Goal: Task Accomplishment & Management: Use online tool/utility

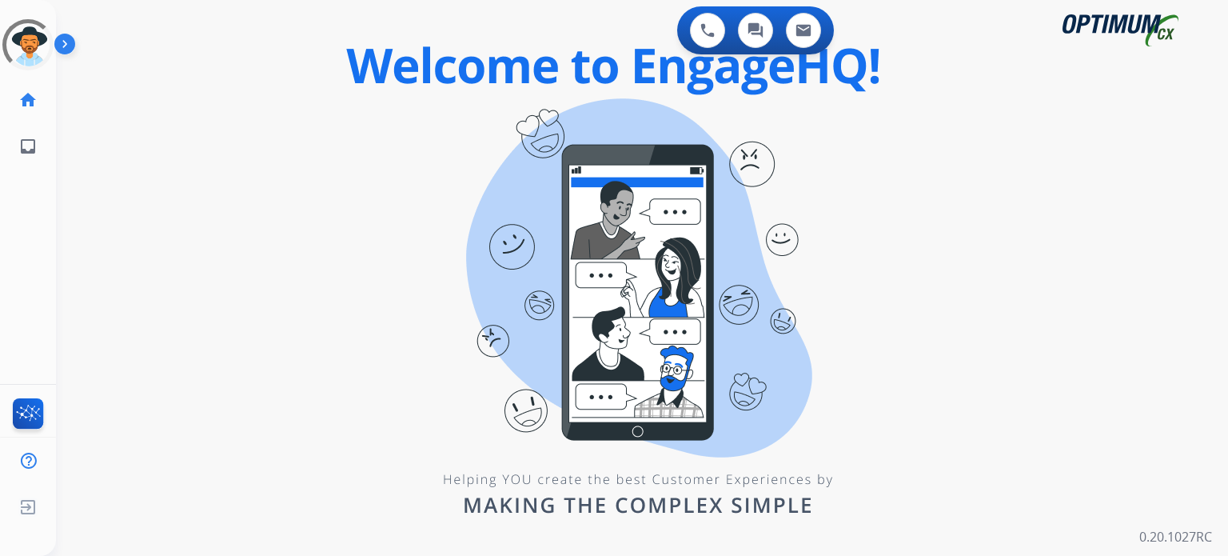
click at [237, 242] on div "0 Voice Interactions 0 Chat Interactions 0 Email Interactions swap_horiz Break …" at bounding box center [642, 278] width 1172 height 556
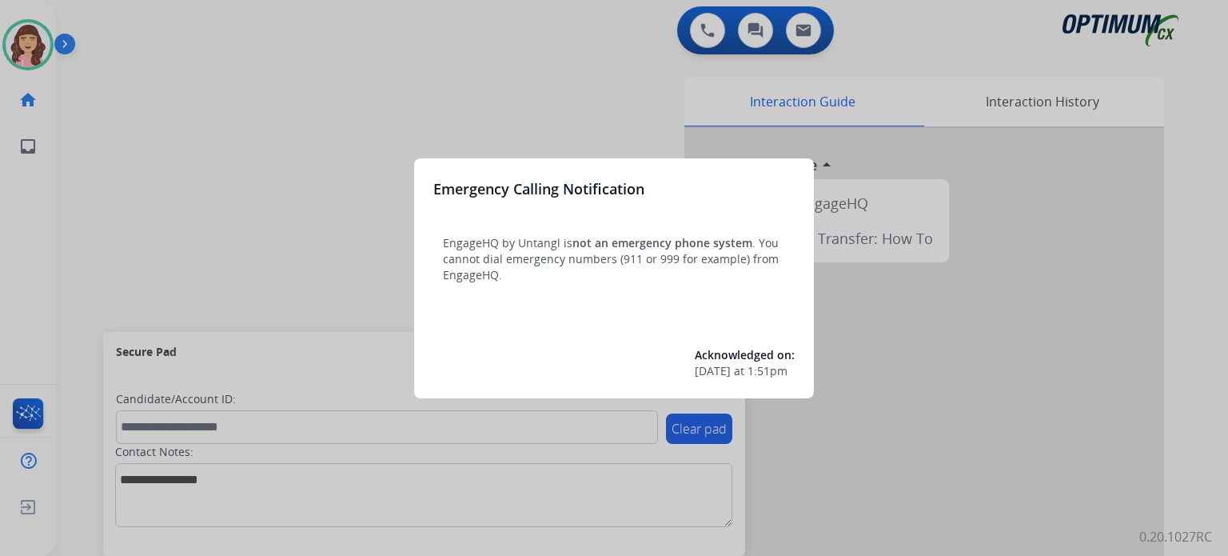
click at [565, 86] on div at bounding box center [614, 278] width 1228 height 556
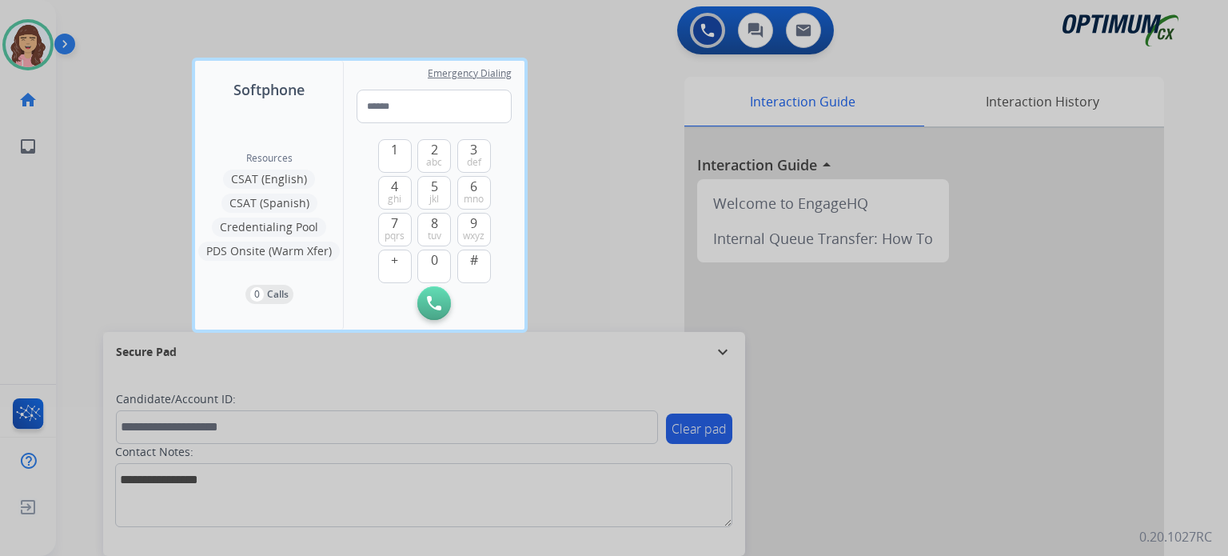
click at [591, 122] on div at bounding box center [614, 278] width 1228 height 556
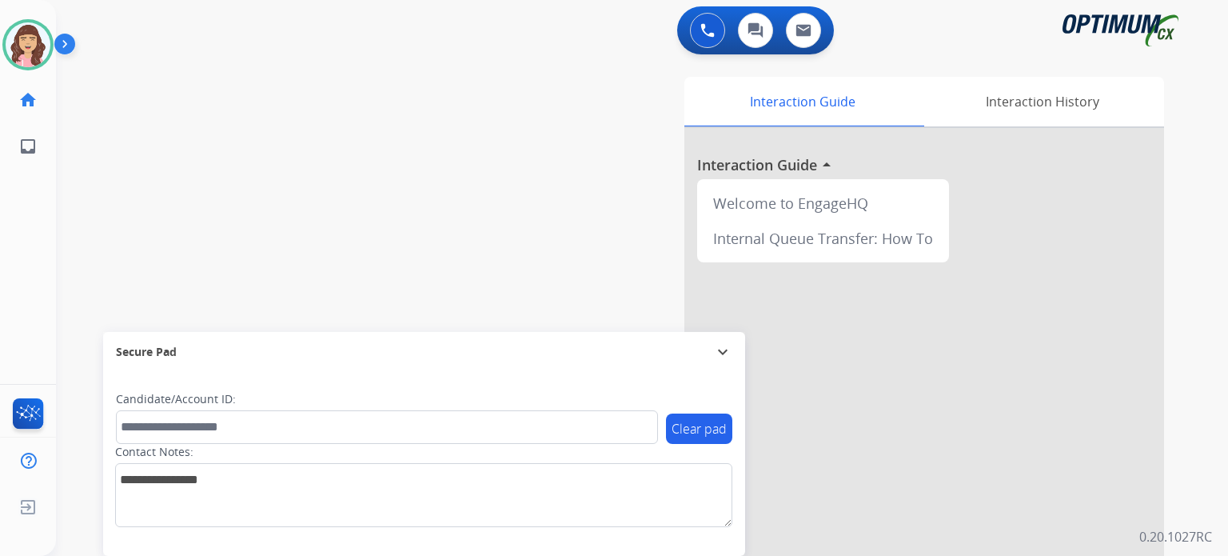
click at [499, 217] on div "Interaction Guide Interaction History Interaction Guide arrow_drop_up Welcome t…" at bounding box center [828, 401] width 673 height 648
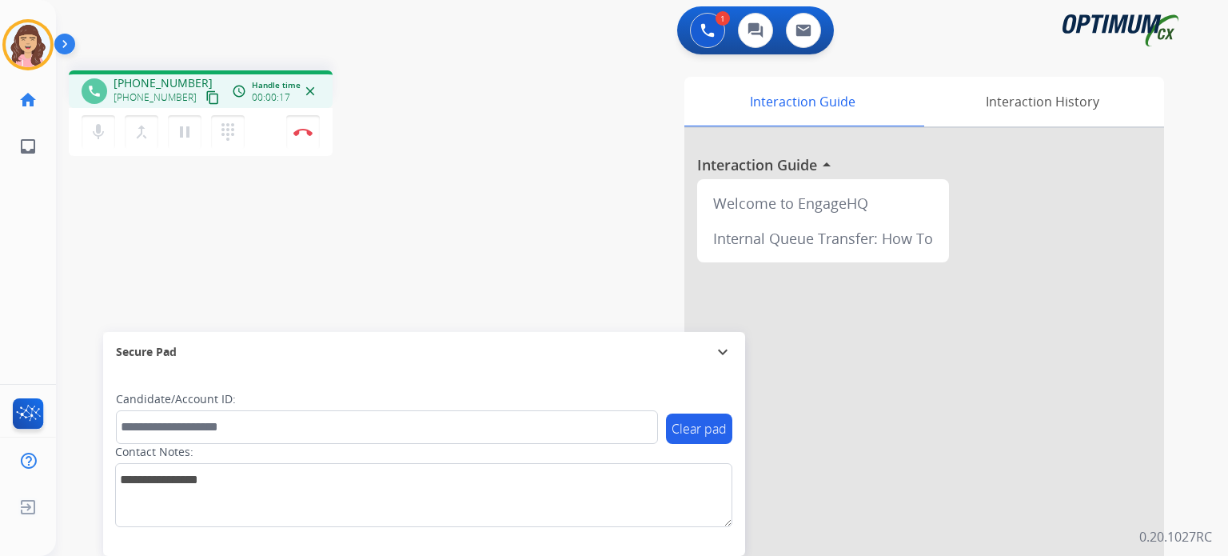
click at [206, 96] on mat-icon "content_copy" at bounding box center [213, 97] width 14 height 14
click at [306, 130] on img at bounding box center [303, 132] width 19 height 8
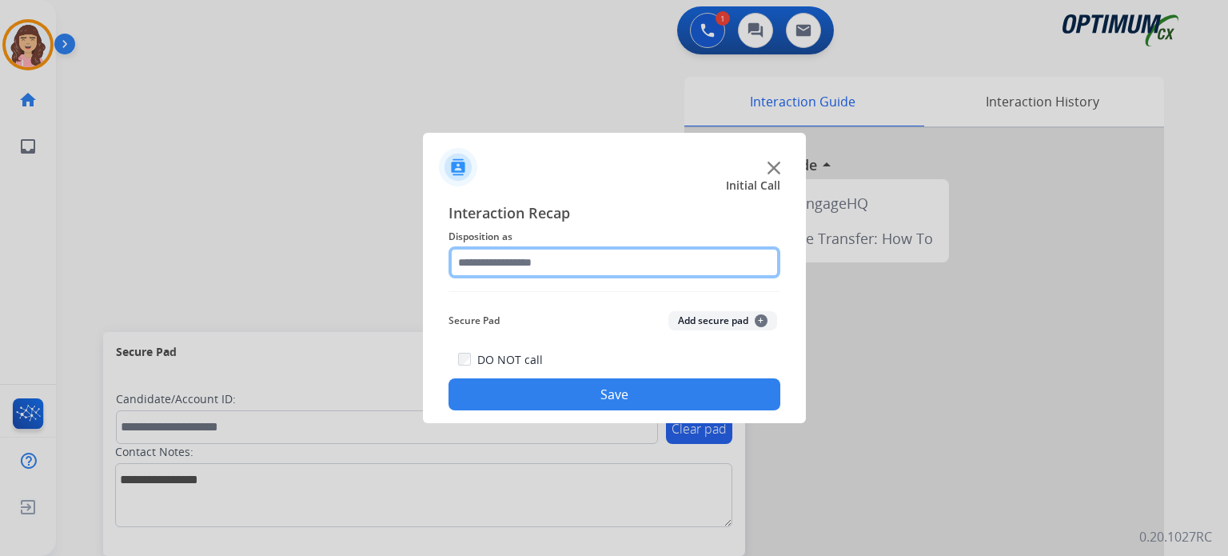
click at [562, 258] on input "text" at bounding box center [615, 262] width 332 height 32
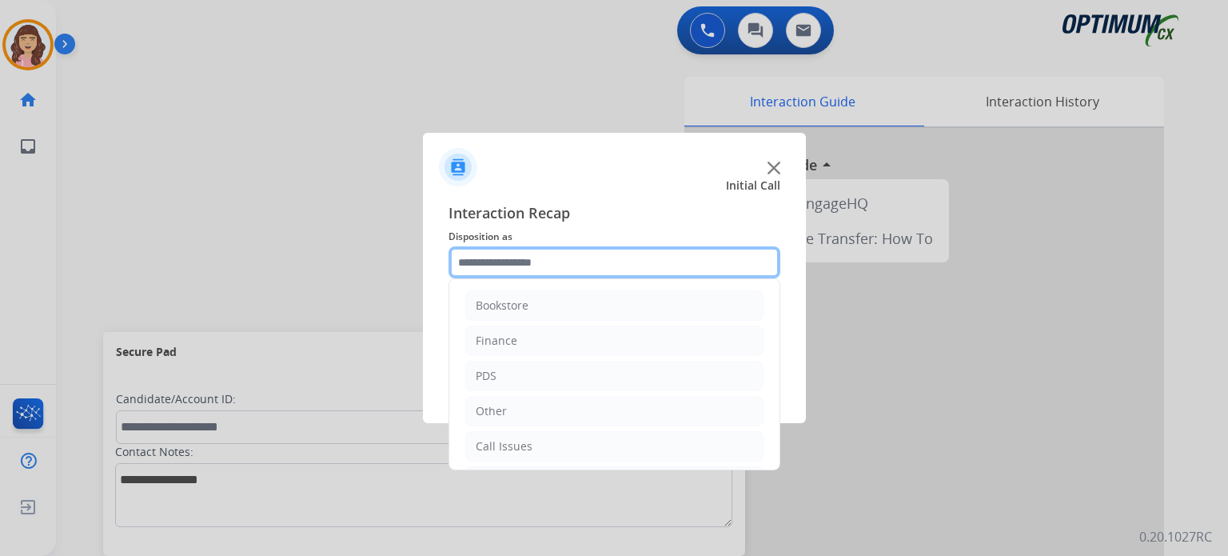
scroll to position [106, 0]
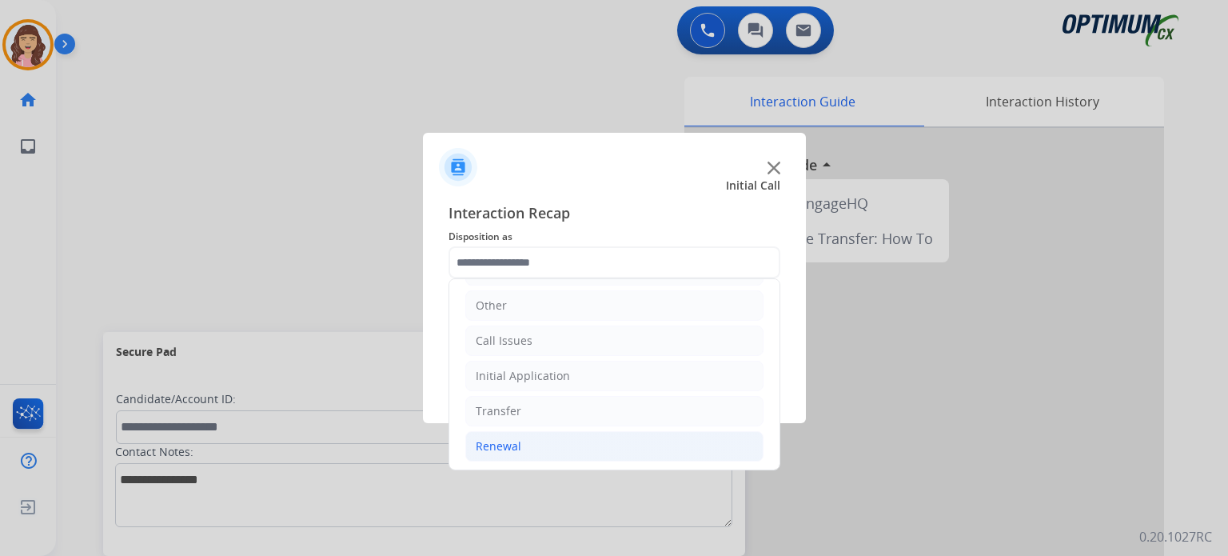
click at [515, 445] on div "Renewal" at bounding box center [499, 446] width 46 height 16
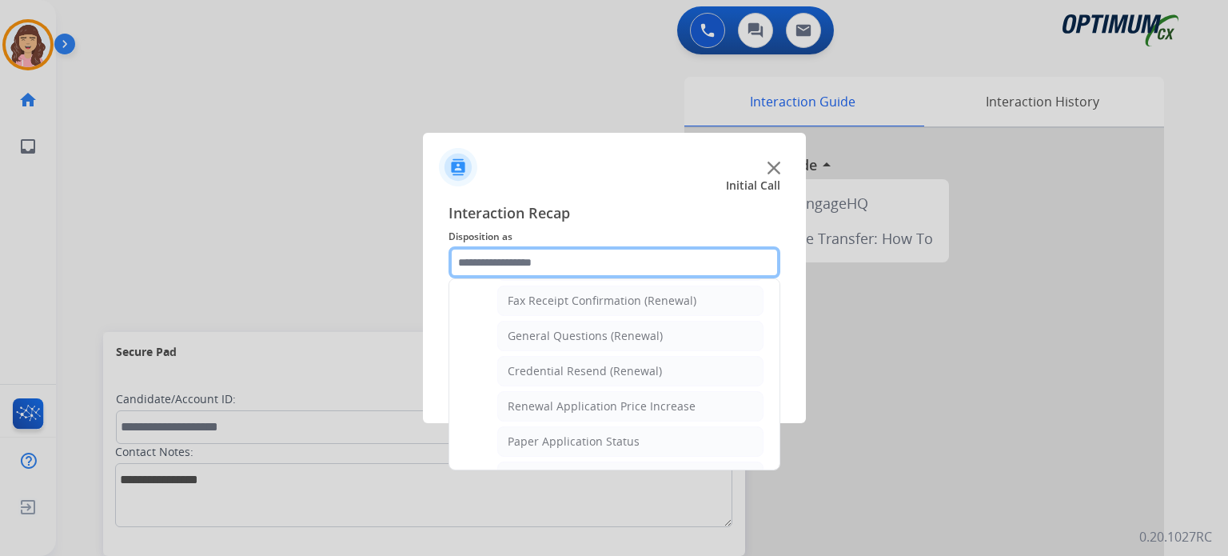
scroll to position [413, 0]
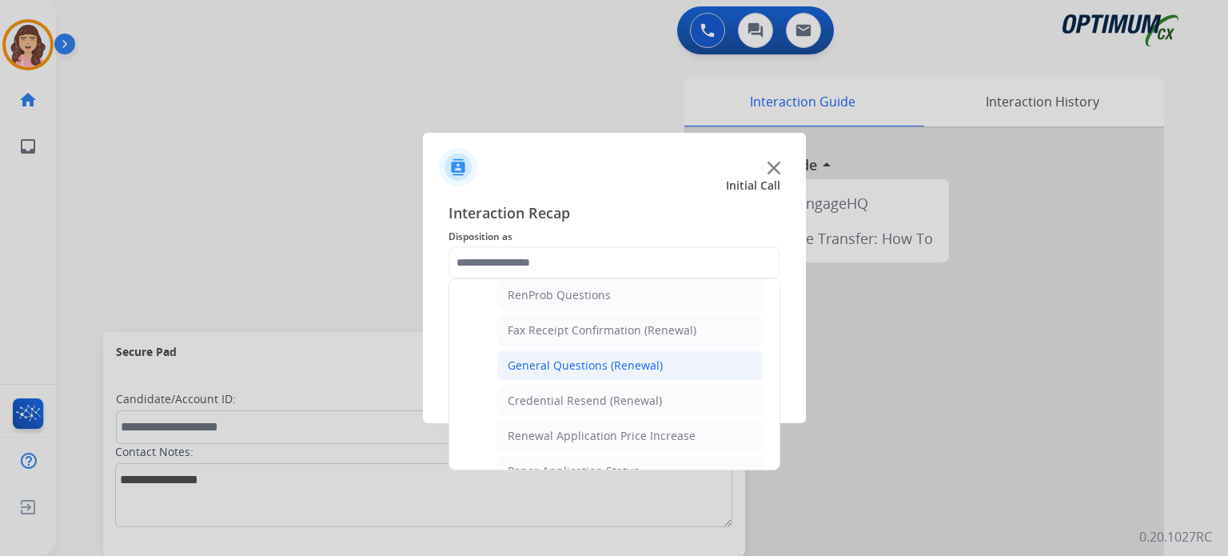
click at [594, 357] on div "General Questions (Renewal)" at bounding box center [585, 365] width 155 height 16
type input "**********"
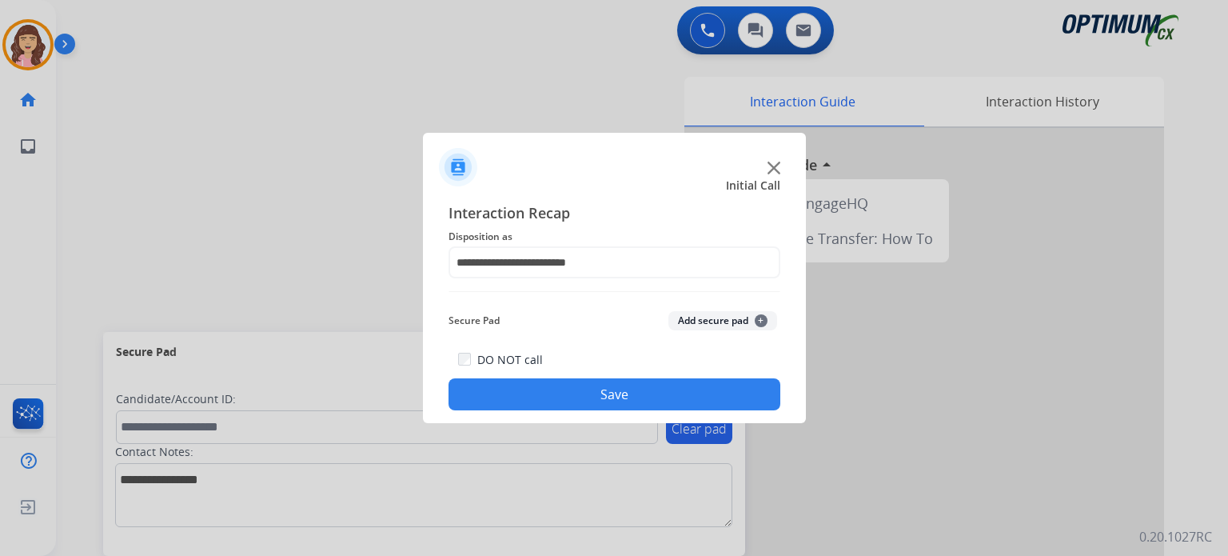
click at [602, 393] on button "Save" at bounding box center [615, 394] width 332 height 32
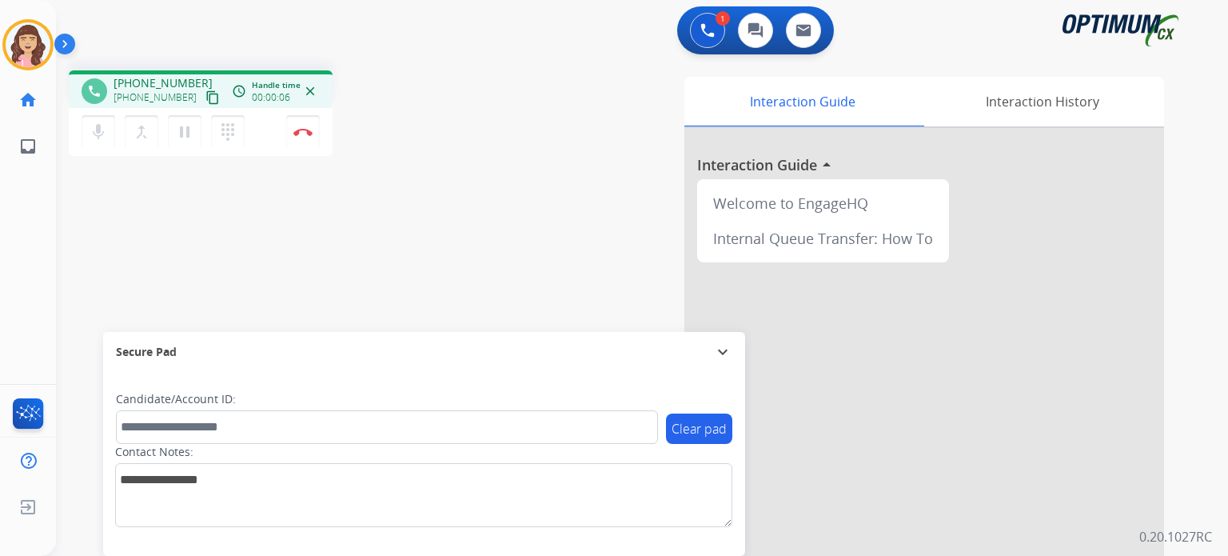
click at [206, 95] on mat-icon "content_copy" at bounding box center [213, 97] width 14 height 14
click at [202, 288] on div "phone [PHONE_NUMBER] [PHONE_NUMBER] content_copy access_time Call metrics Queue…" at bounding box center [623, 391] width 1134 height 667
click at [416, 250] on div "phone [PHONE_NUMBER] [PHONE_NUMBER] content_copy access_time Call metrics Queue…" at bounding box center [623, 391] width 1134 height 667
click at [301, 134] on img at bounding box center [303, 132] width 19 height 8
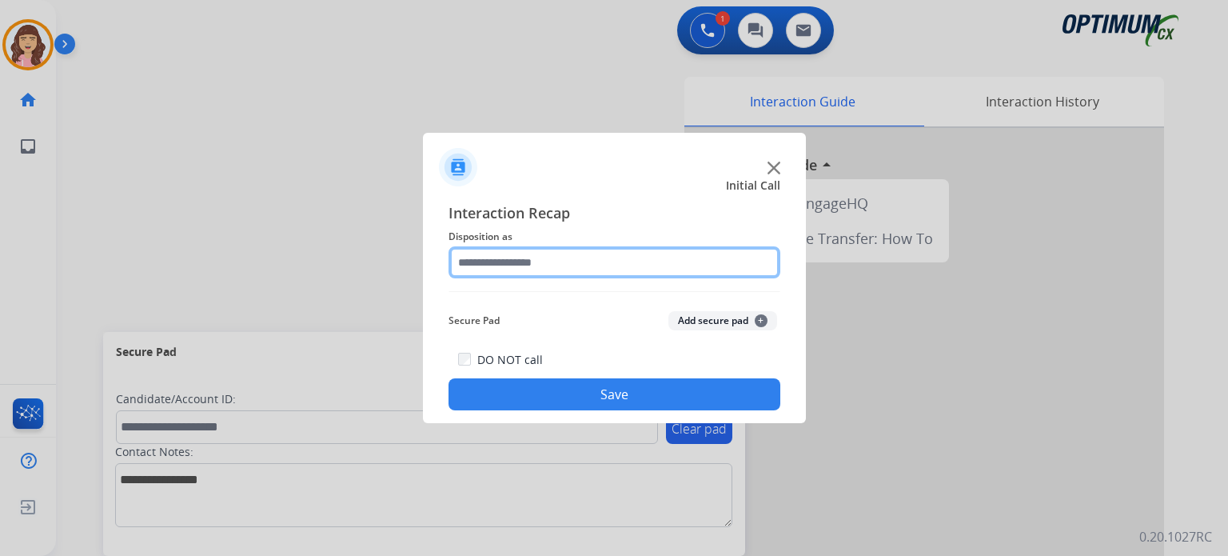
click at [553, 255] on input "text" at bounding box center [615, 262] width 332 height 32
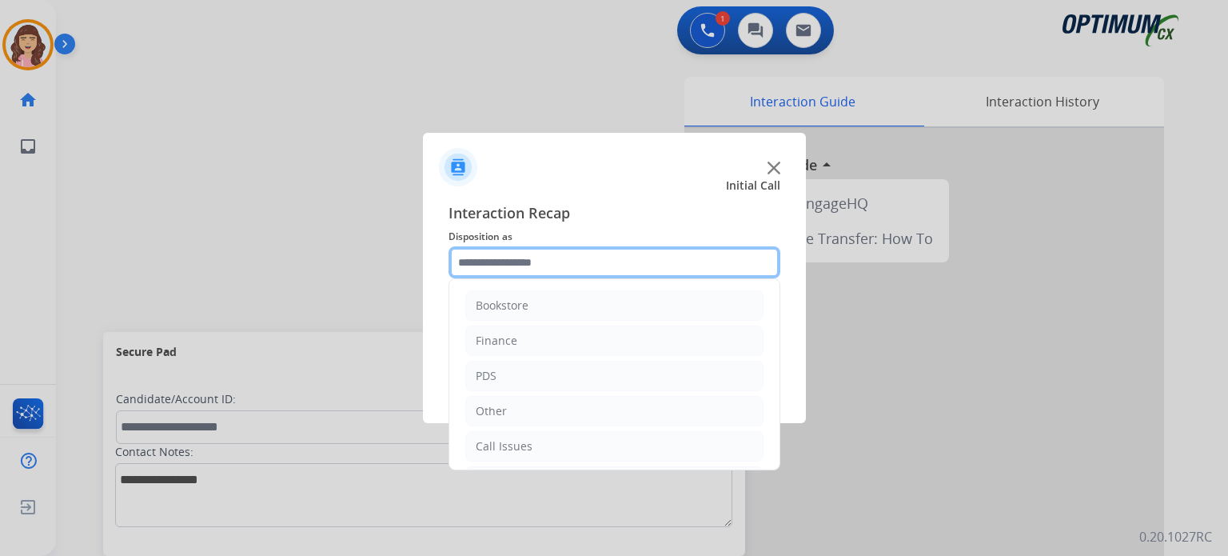
scroll to position [106, 0]
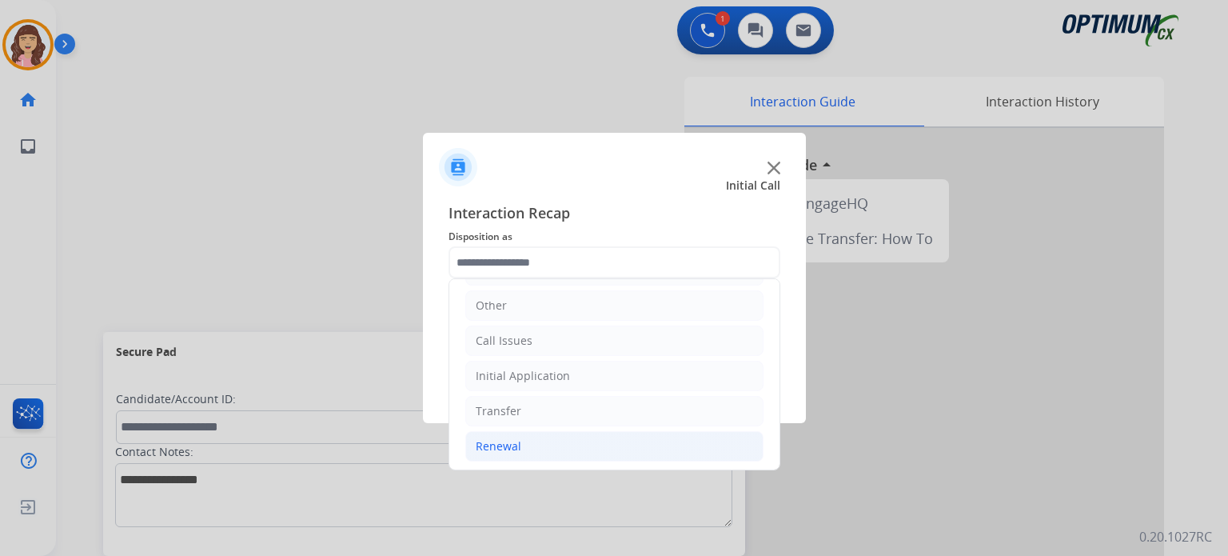
click at [522, 445] on li "Renewal" at bounding box center [614, 446] width 298 height 30
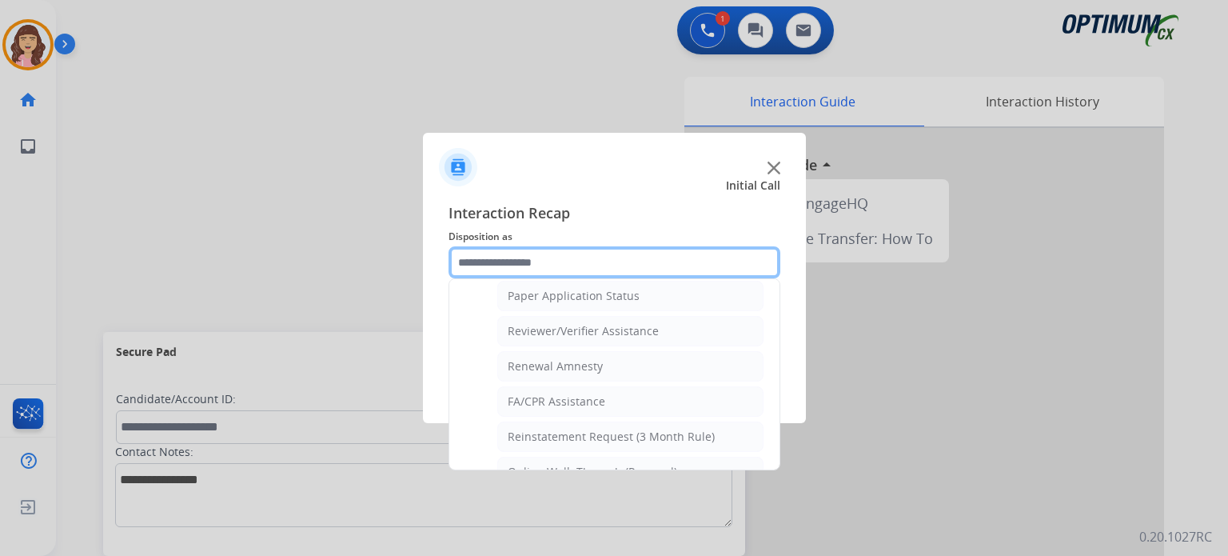
scroll to position [610, 0]
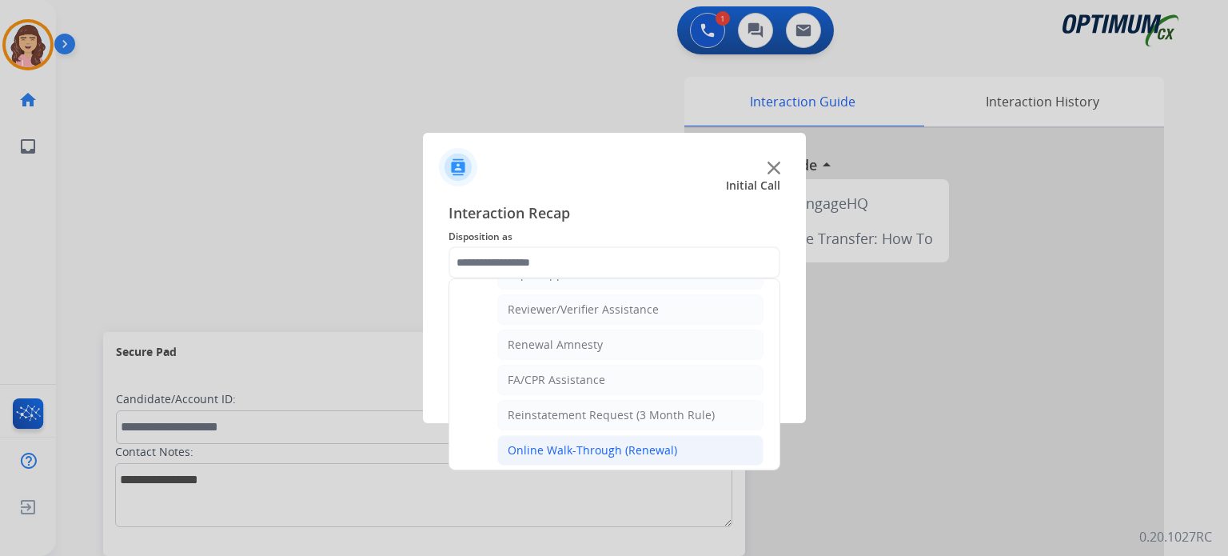
click at [641, 442] on div "Online Walk-Through (Renewal)" at bounding box center [593, 450] width 170 height 16
type input "**********"
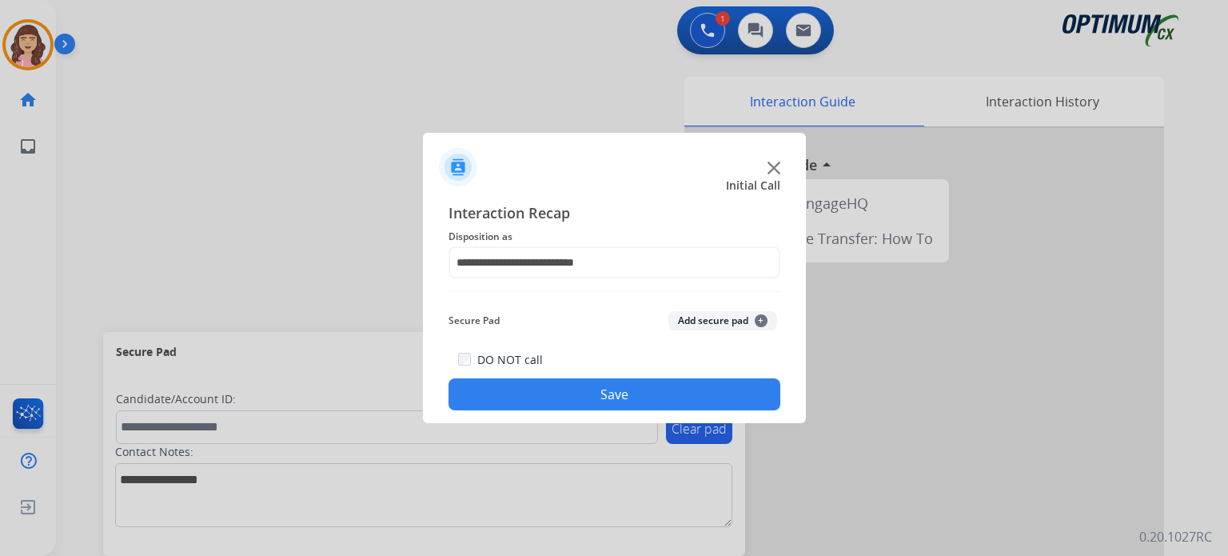
click at [621, 387] on button "Save" at bounding box center [615, 394] width 332 height 32
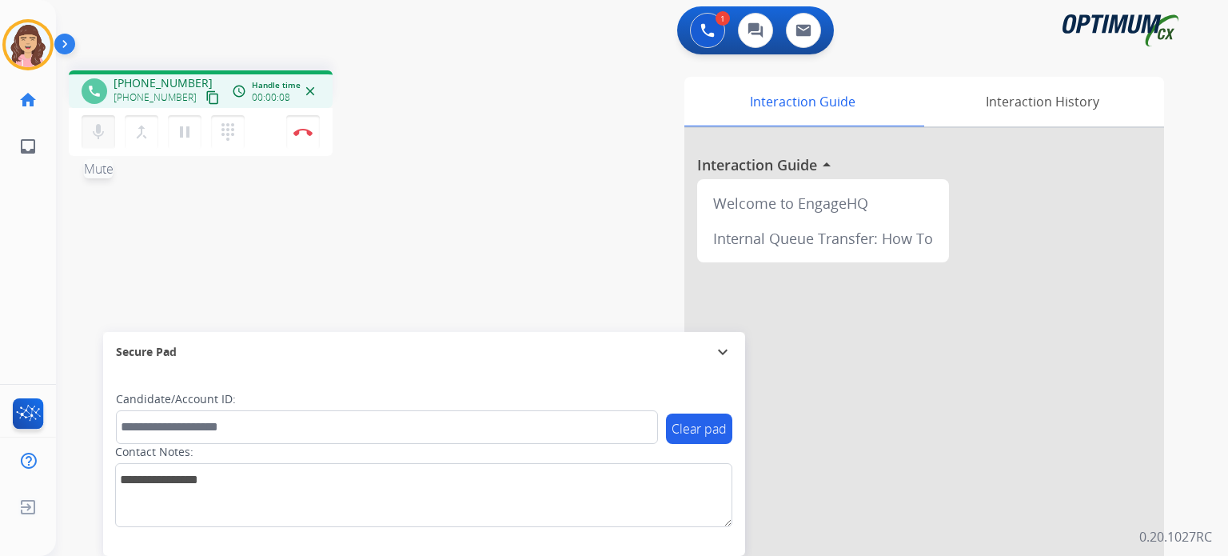
click at [106, 127] on mat-icon "mic" at bounding box center [98, 131] width 19 height 19
click at [106, 127] on mat-icon "mic_off" at bounding box center [98, 131] width 19 height 19
click at [206, 97] on mat-icon "content_copy" at bounding box center [213, 97] width 14 height 14
click at [313, 280] on div "phone [PHONE_NUMBER] [PHONE_NUMBER] content_copy access_time Call metrics Queue…" at bounding box center [623, 391] width 1134 height 667
click at [310, 134] on img at bounding box center [303, 132] width 19 height 8
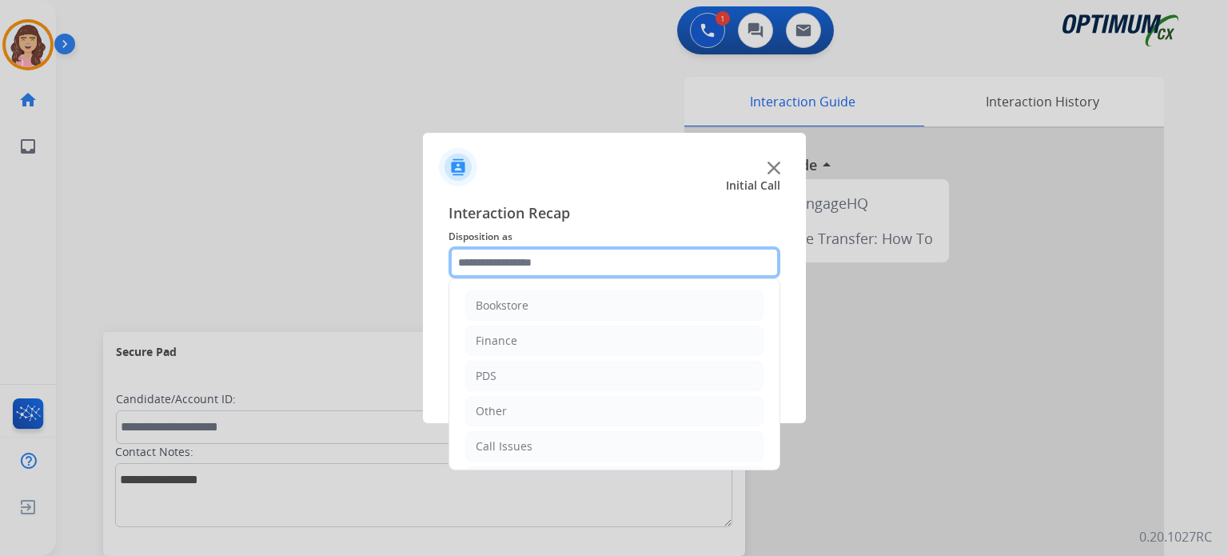
click at [560, 262] on input "text" at bounding box center [615, 262] width 332 height 32
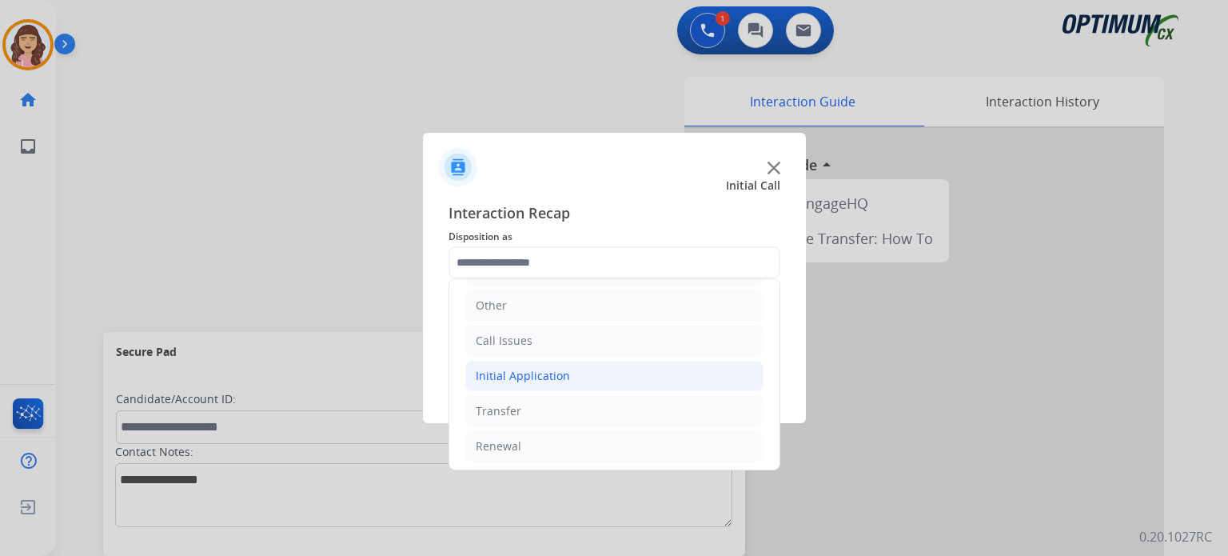
click at [579, 374] on li "Initial Application" at bounding box center [614, 376] width 298 height 30
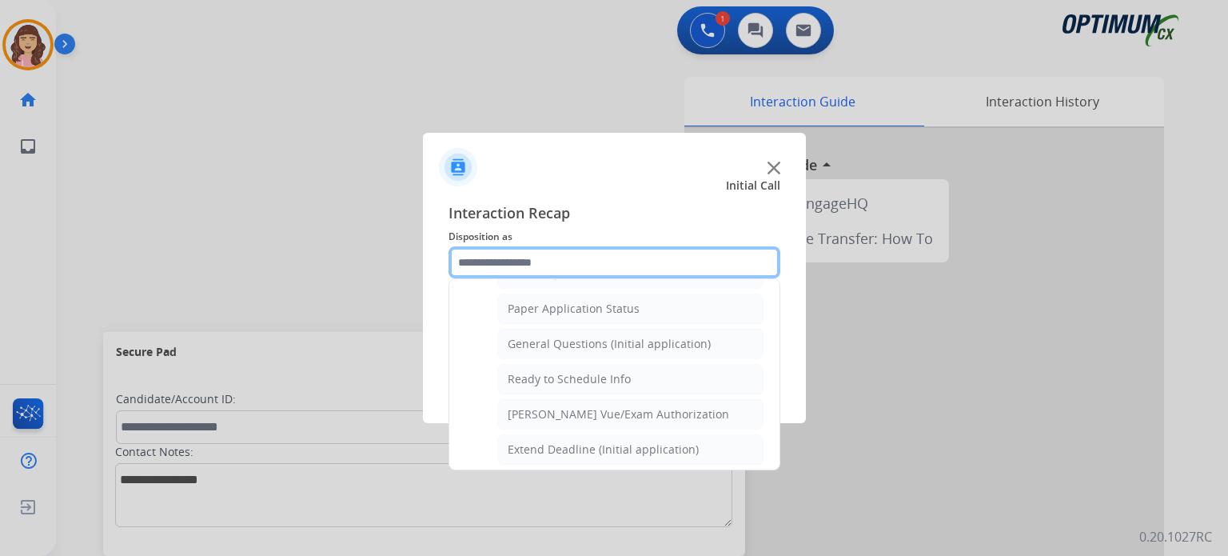
scroll to position [843, 0]
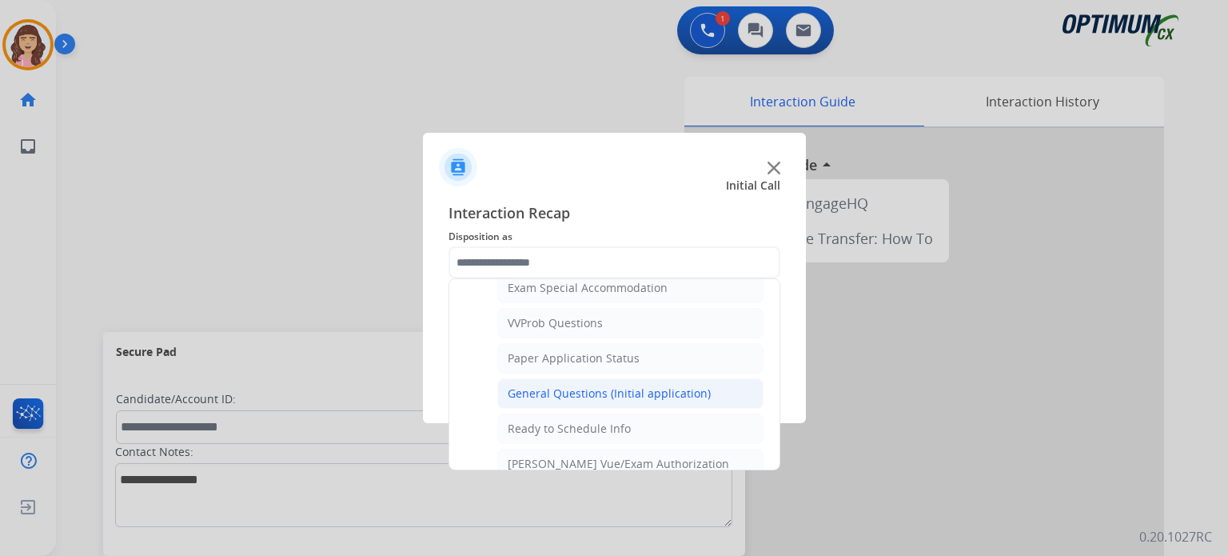
click at [601, 385] on div "General Questions (Initial application)" at bounding box center [609, 393] width 203 height 16
type input "**********"
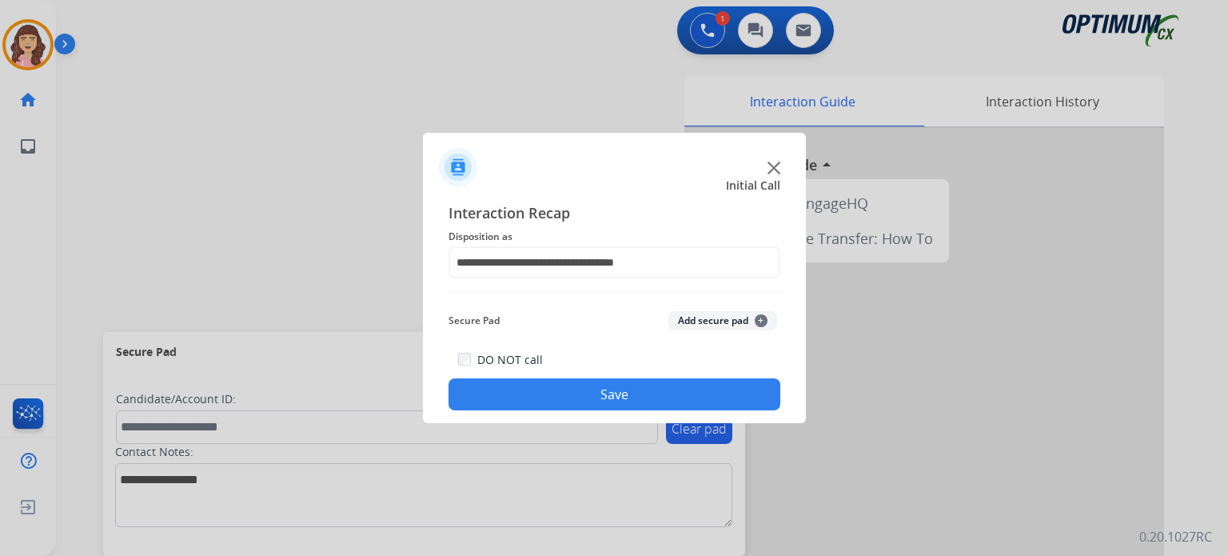
click at [601, 385] on button "Save" at bounding box center [615, 394] width 332 height 32
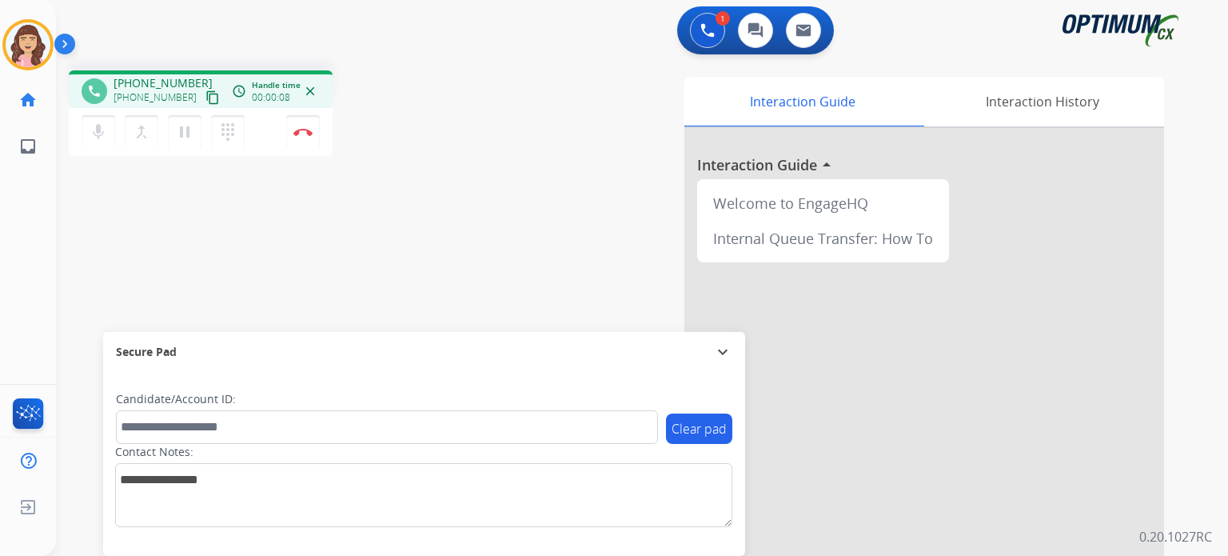
click at [203, 89] on button "content_copy" at bounding box center [212, 97] width 19 height 19
click at [301, 137] on button "Disconnect" at bounding box center [303, 132] width 34 height 34
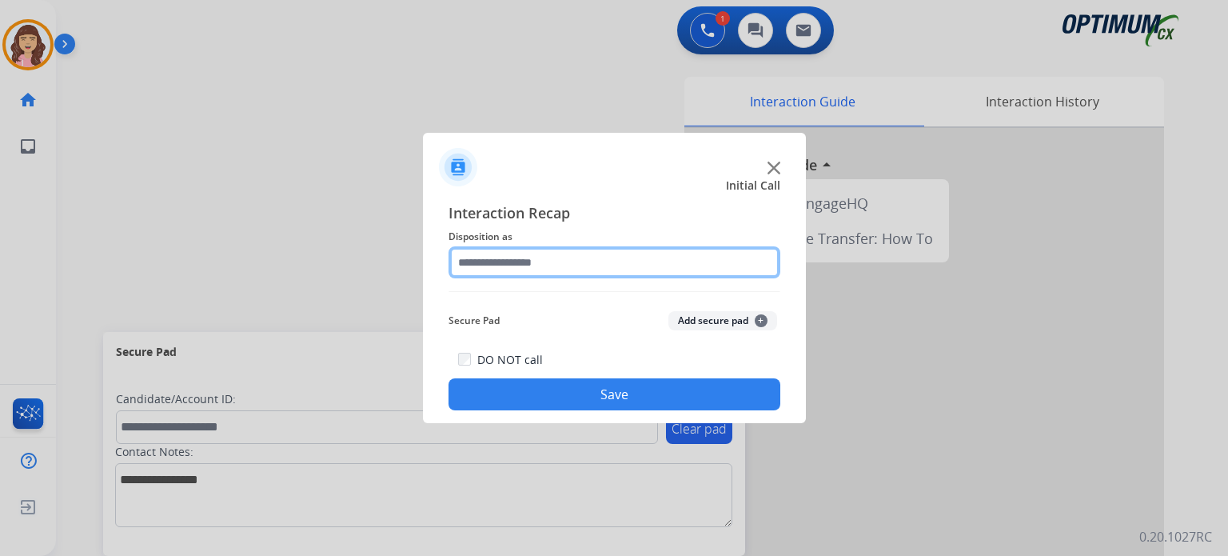
click at [542, 251] on input "text" at bounding box center [615, 262] width 332 height 32
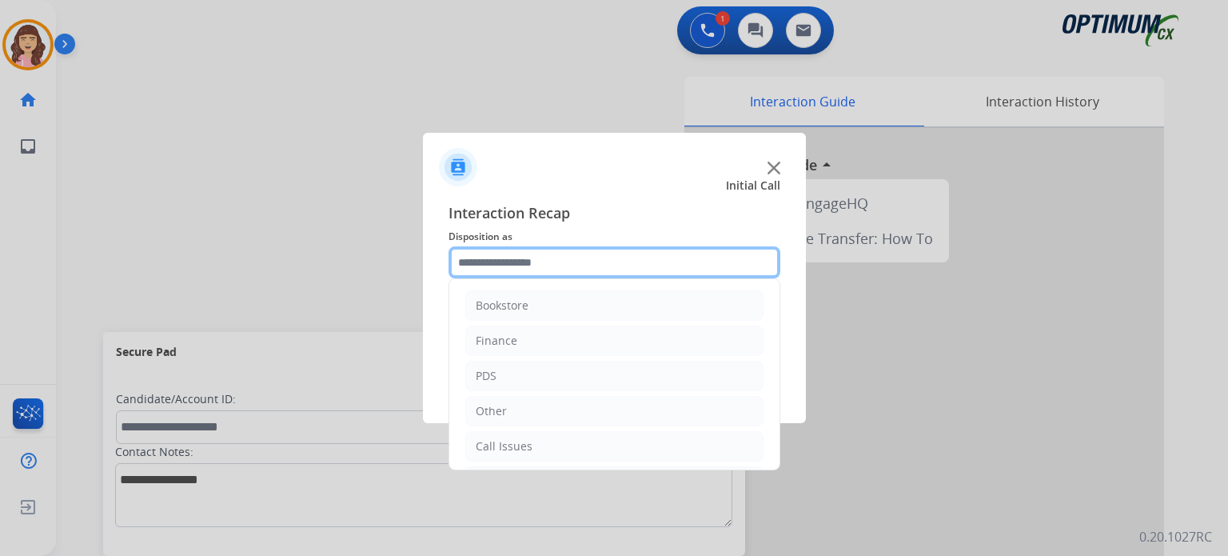
scroll to position [106, 0]
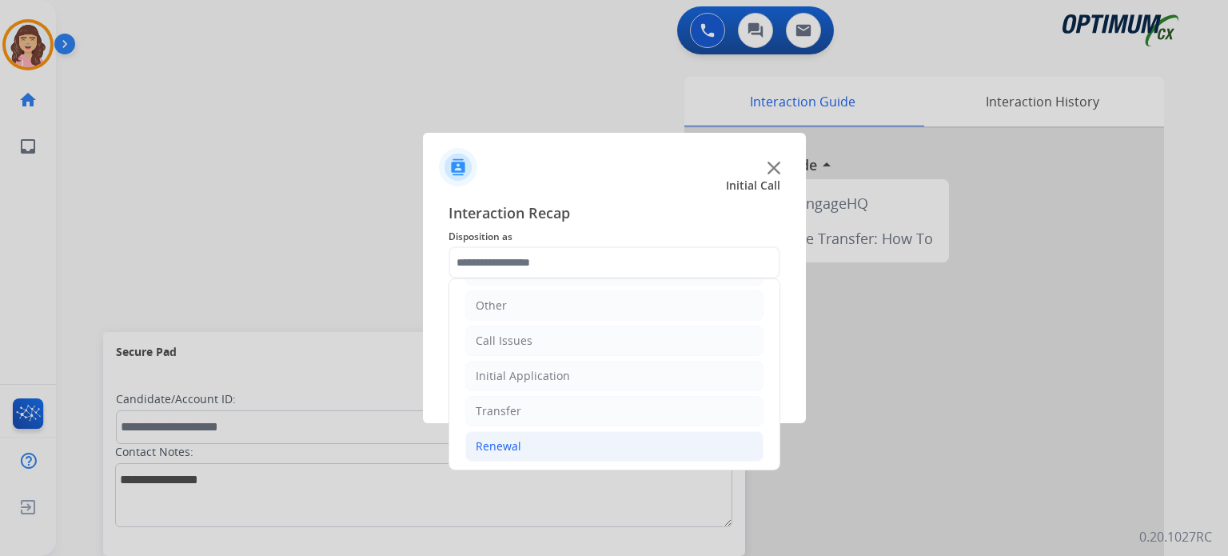
click at [514, 445] on div "Renewal" at bounding box center [499, 446] width 46 height 16
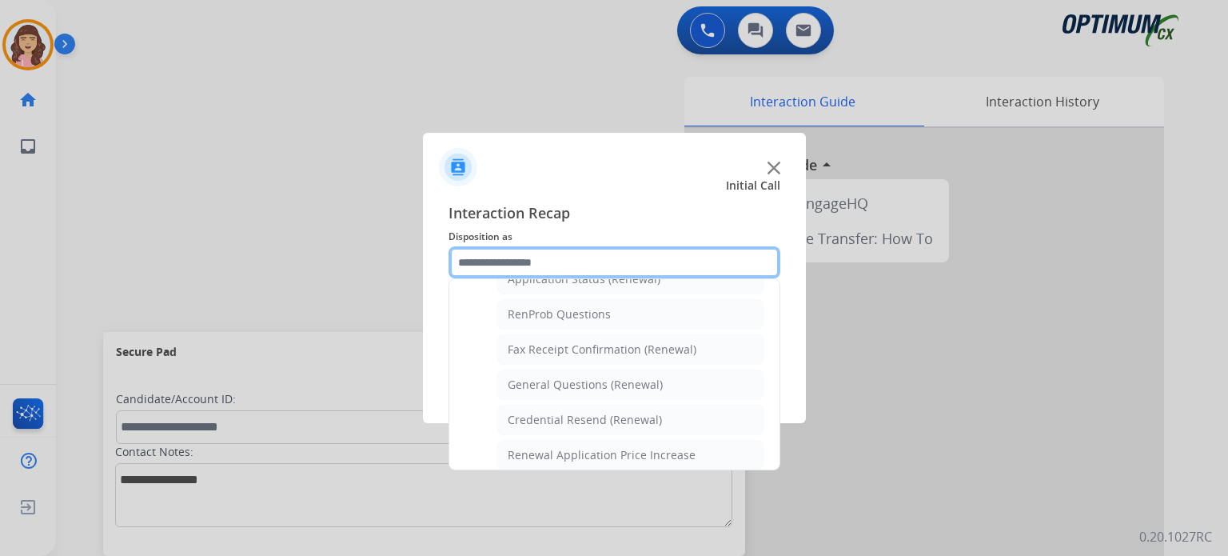
scroll to position [390, 0]
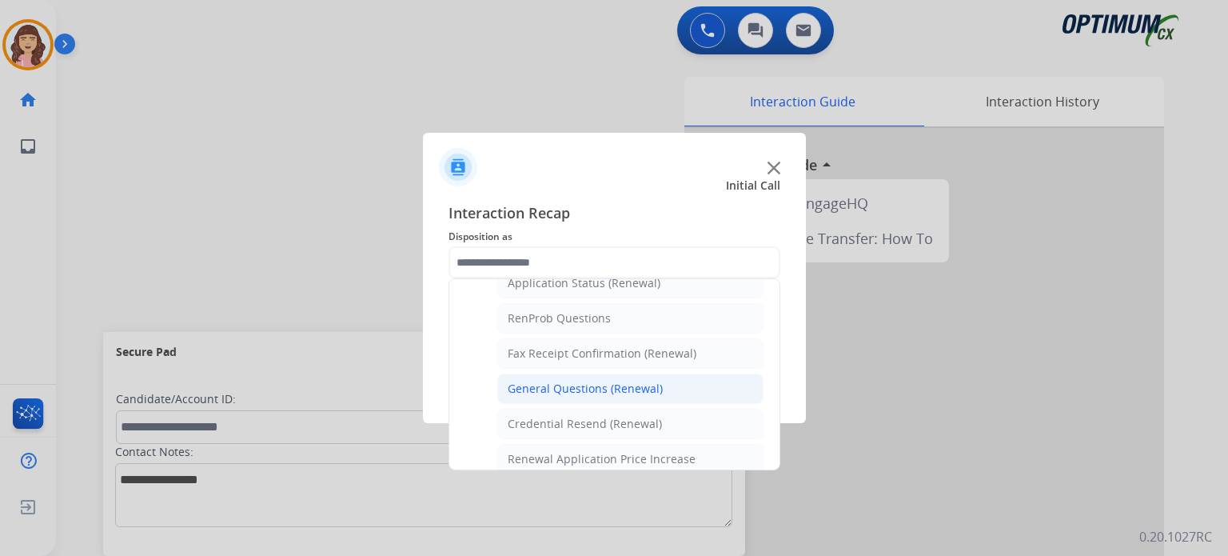
click at [605, 388] on div "General Questions (Renewal)" at bounding box center [585, 389] width 155 height 16
type input "**********"
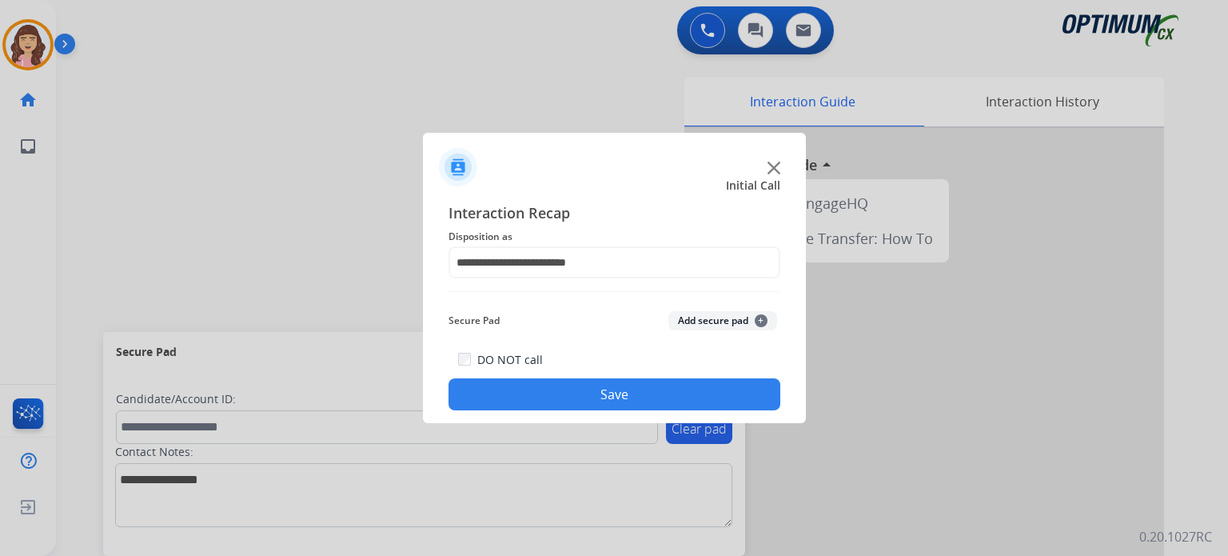
click at [589, 385] on button "Save" at bounding box center [615, 394] width 332 height 32
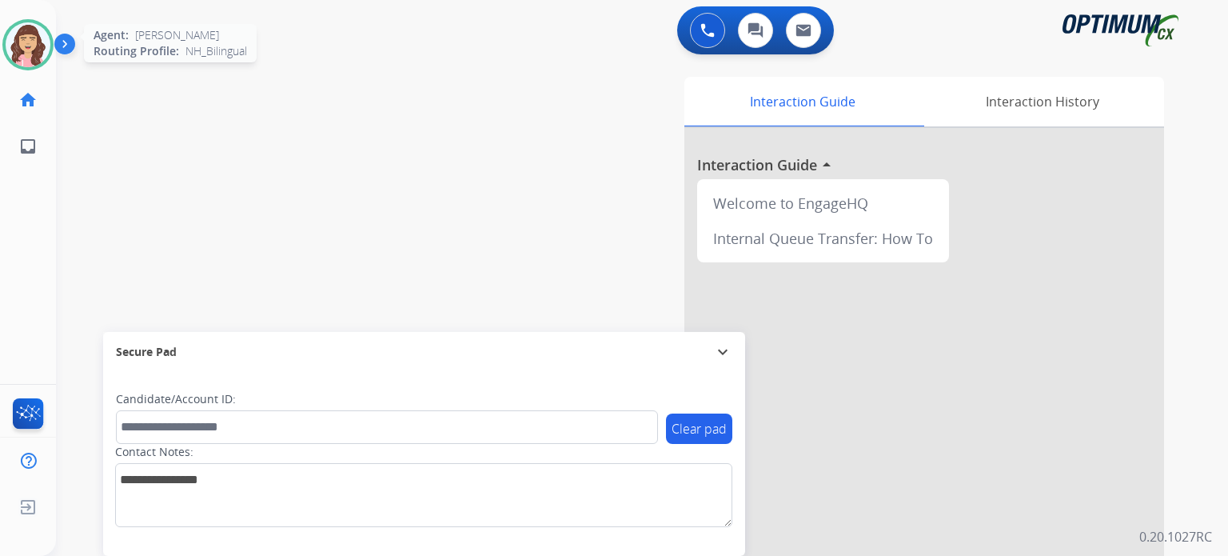
click at [30, 44] on img at bounding box center [28, 44] width 45 height 45
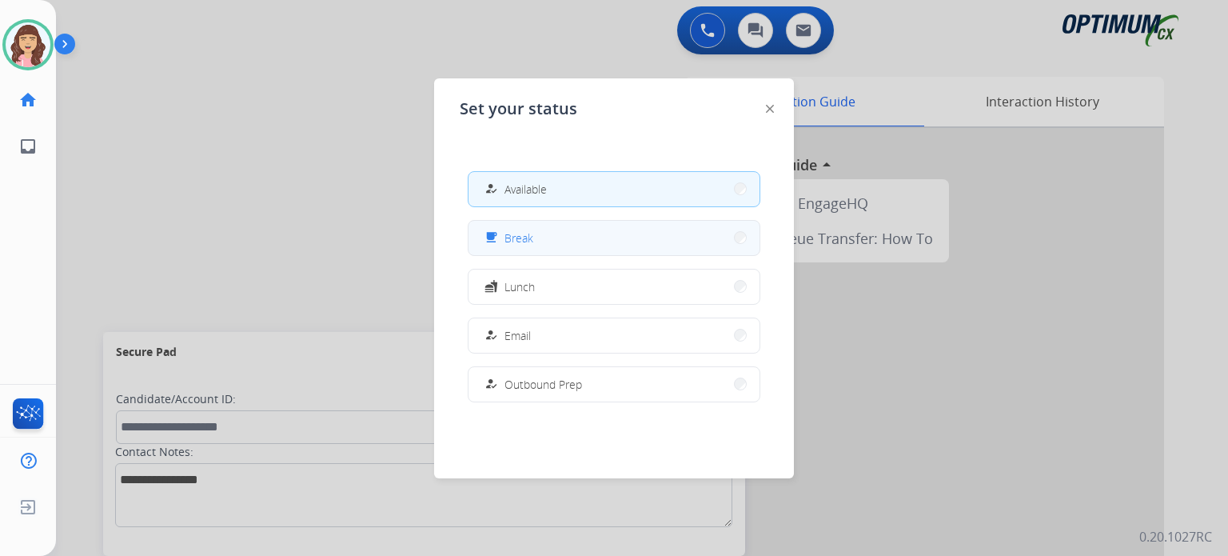
click at [531, 244] on span "Break" at bounding box center [519, 238] width 29 height 17
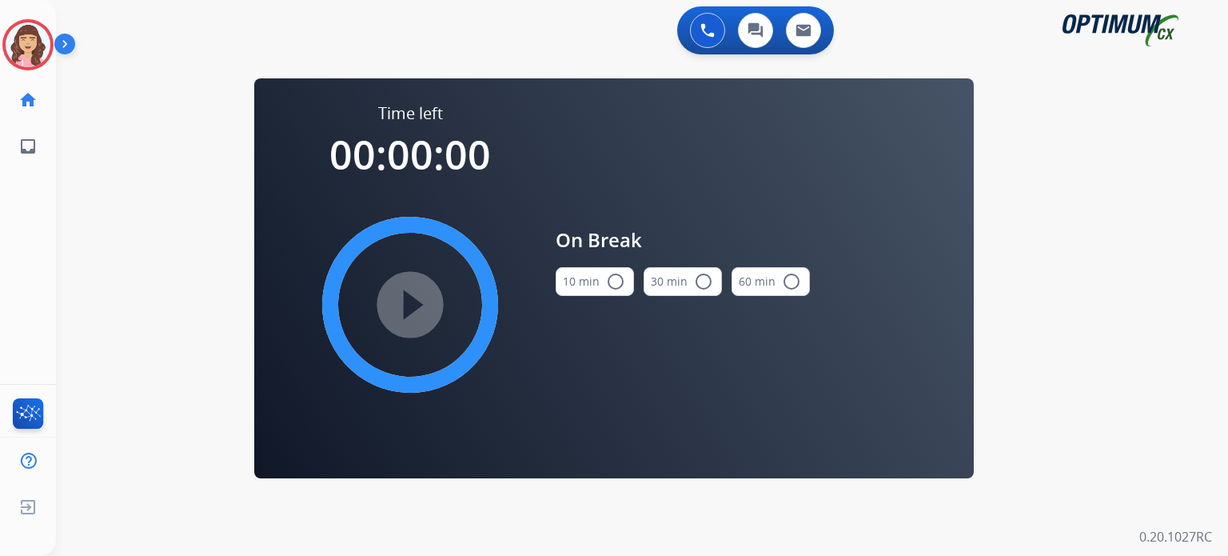
click at [611, 284] on mat-icon "radio_button_unchecked" at bounding box center [615, 281] width 19 height 19
click at [415, 303] on mat-icon "play_circle_filled" at bounding box center [410, 304] width 19 height 19
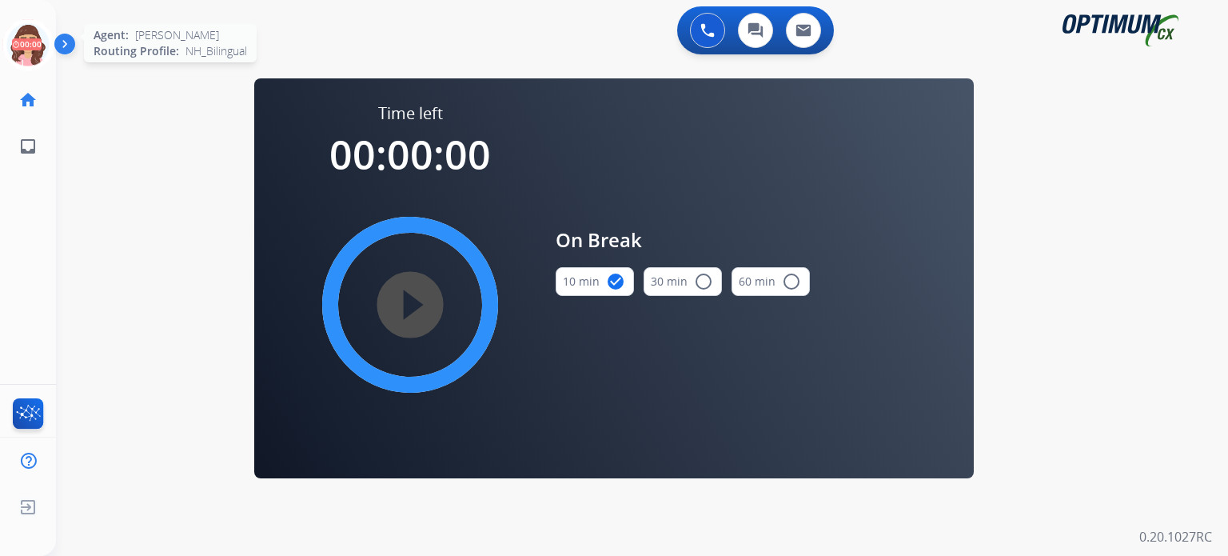
click at [30, 55] on icon at bounding box center [28, 45] width 52 height 52
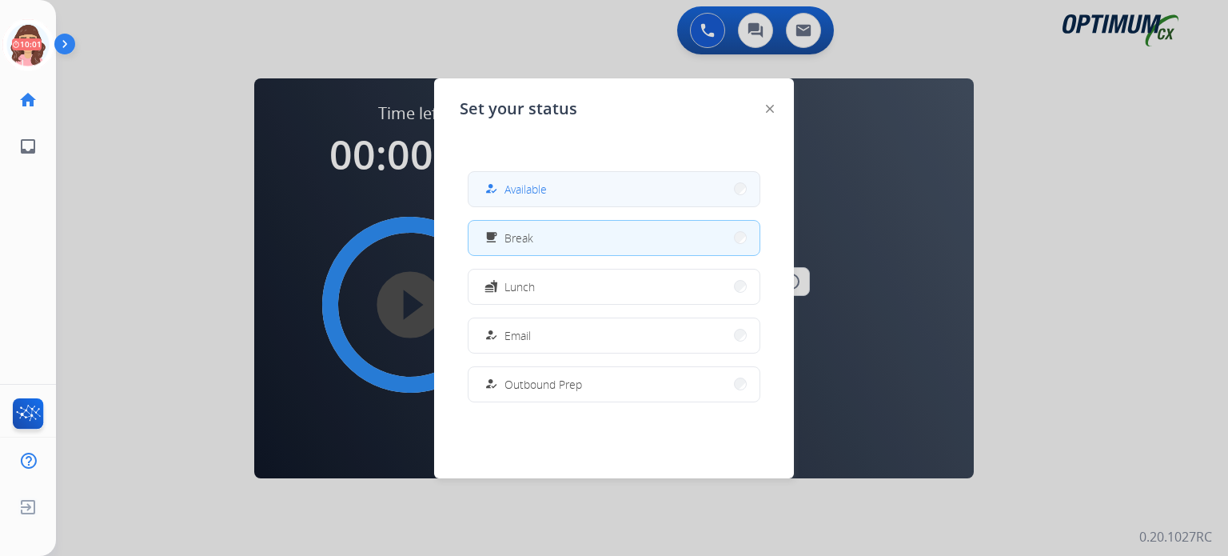
click at [525, 194] on span "Available" at bounding box center [526, 189] width 42 height 17
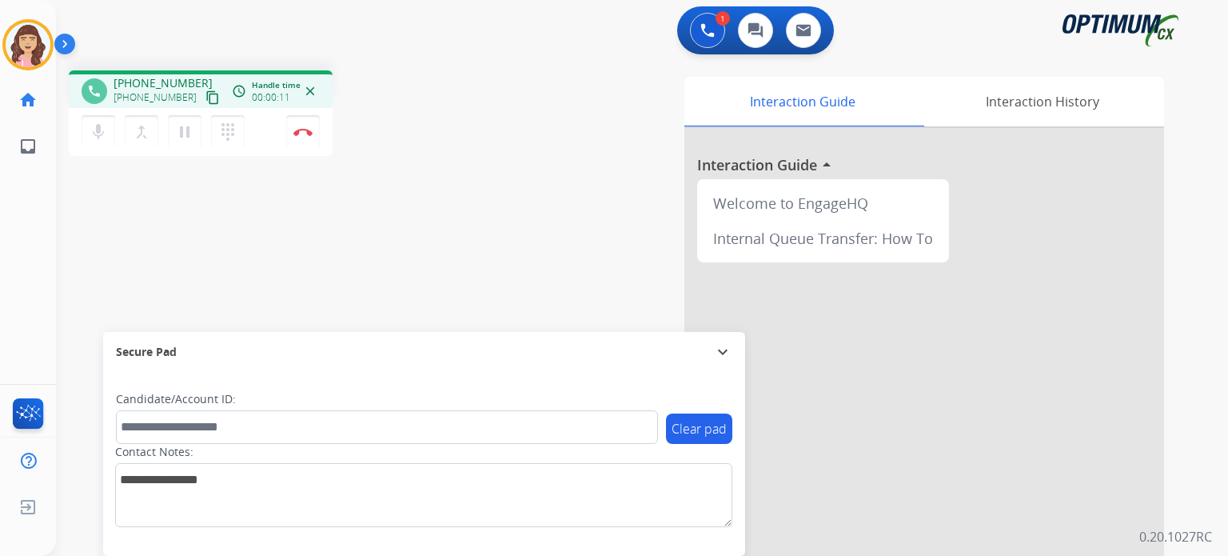
click at [206, 96] on mat-icon "content_copy" at bounding box center [213, 97] width 14 height 14
click at [304, 134] on img at bounding box center [303, 132] width 19 height 8
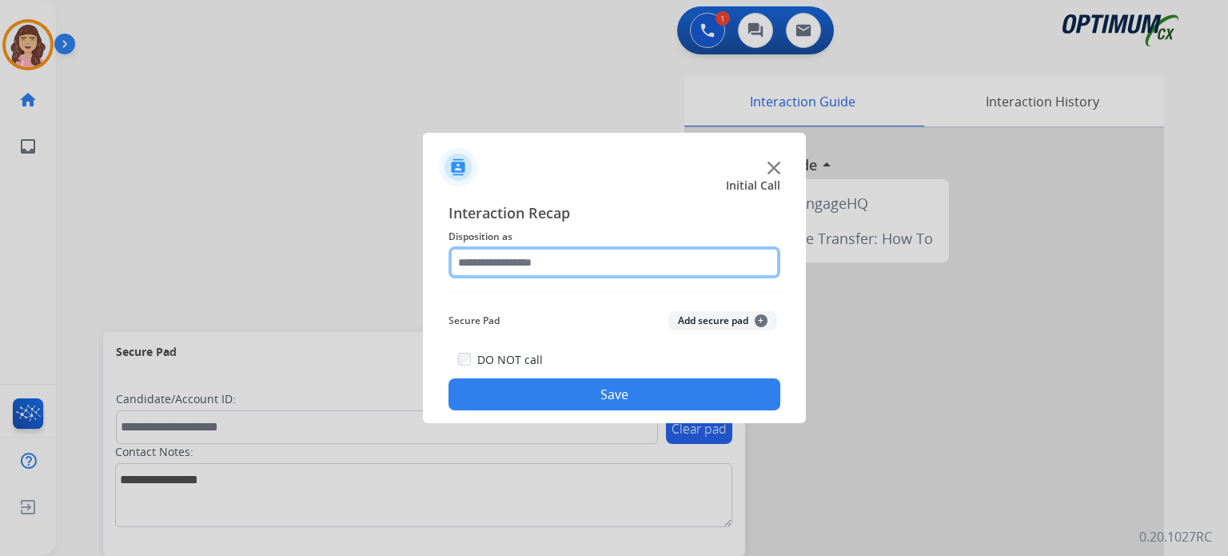
click at [543, 267] on input "text" at bounding box center [615, 262] width 332 height 32
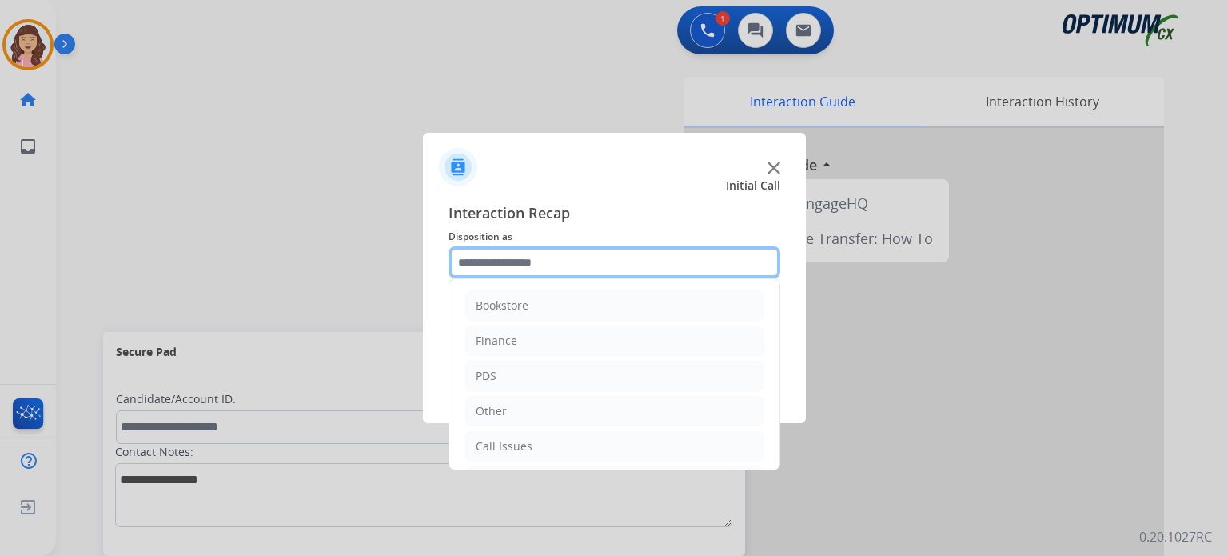
scroll to position [106, 0]
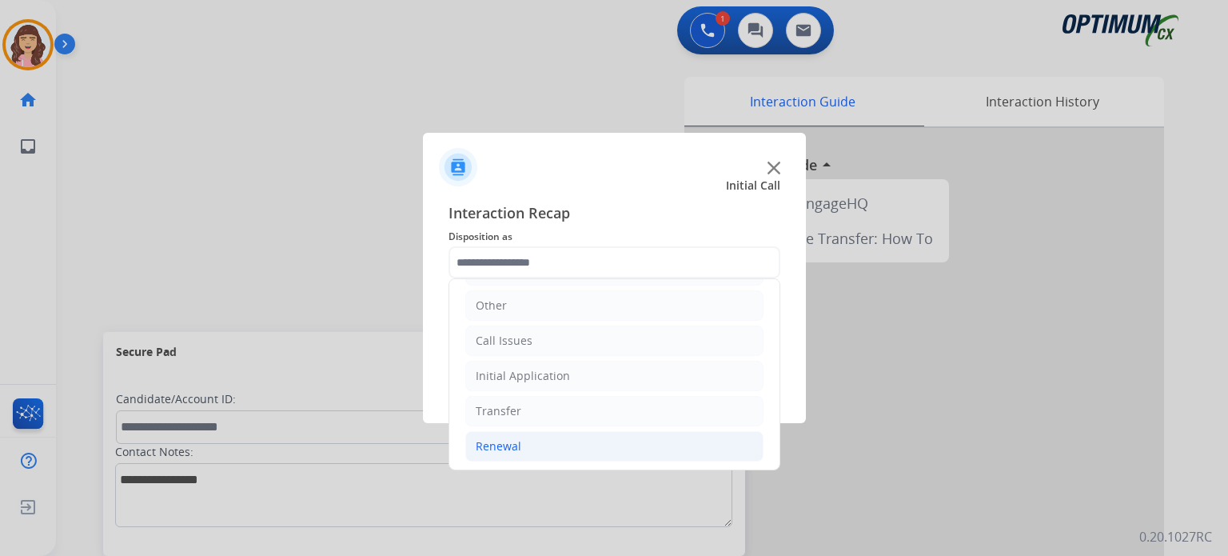
click at [527, 437] on li "Renewal" at bounding box center [614, 446] width 298 height 30
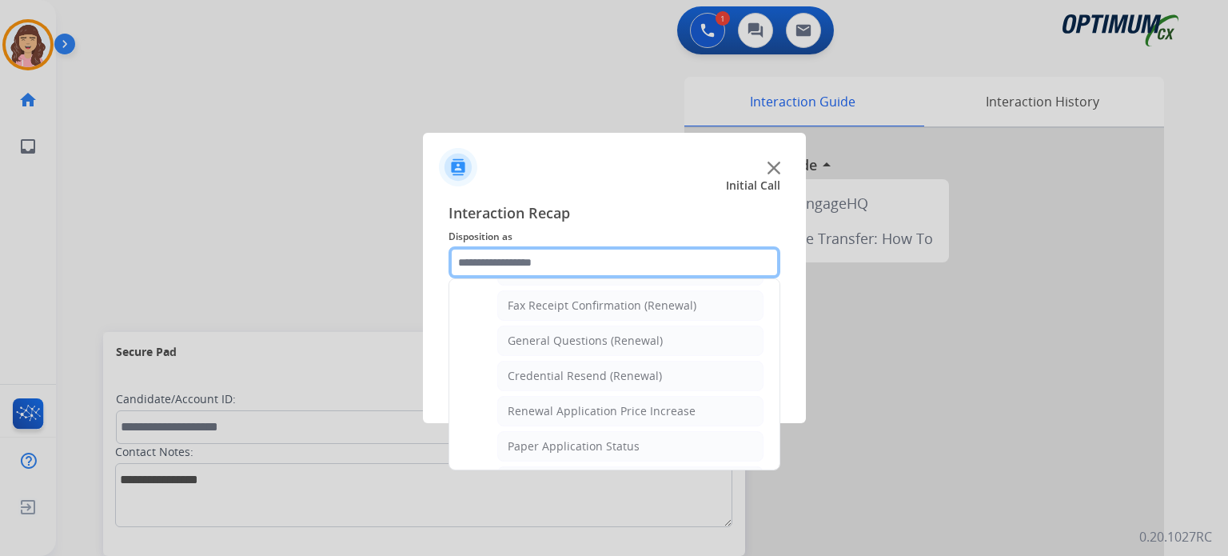
scroll to position [433, 0]
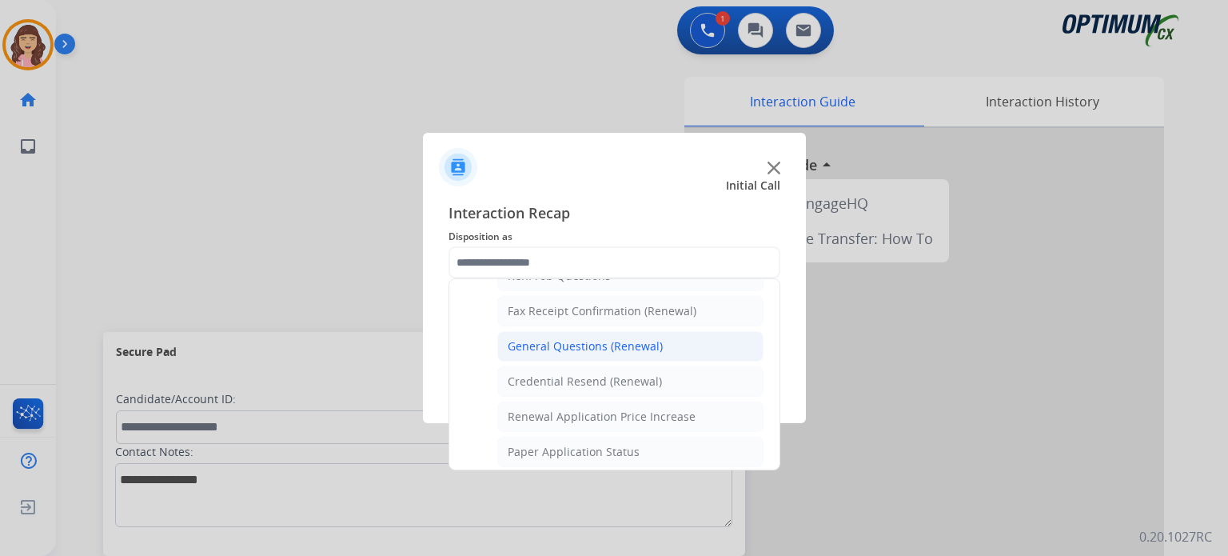
click at [606, 338] on div "General Questions (Renewal)" at bounding box center [585, 346] width 155 height 16
type input "**********"
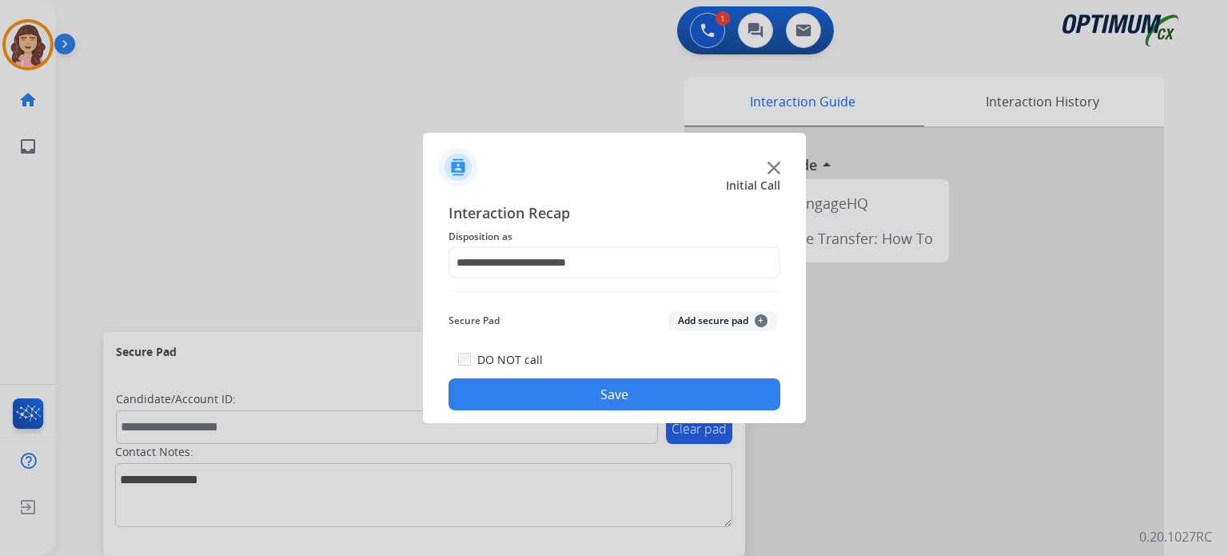
click at [569, 402] on button "Save" at bounding box center [615, 394] width 332 height 32
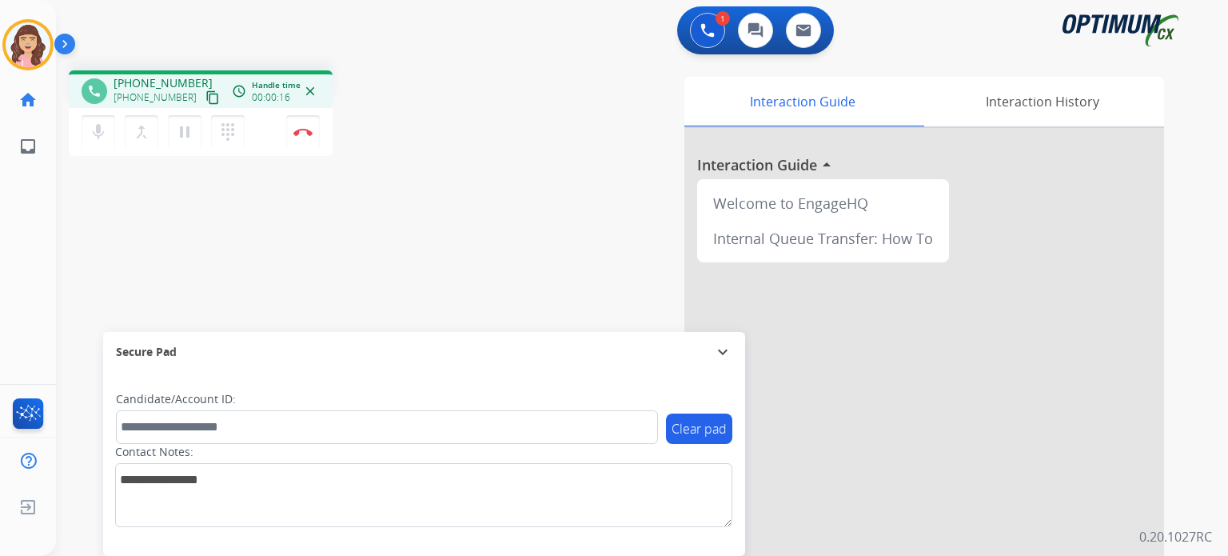
click at [206, 98] on mat-icon "content_copy" at bounding box center [213, 97] width 14 height 14
click at [302, 140] on button "Disconnect" at bounding box center [303, 132] width 34 height 34
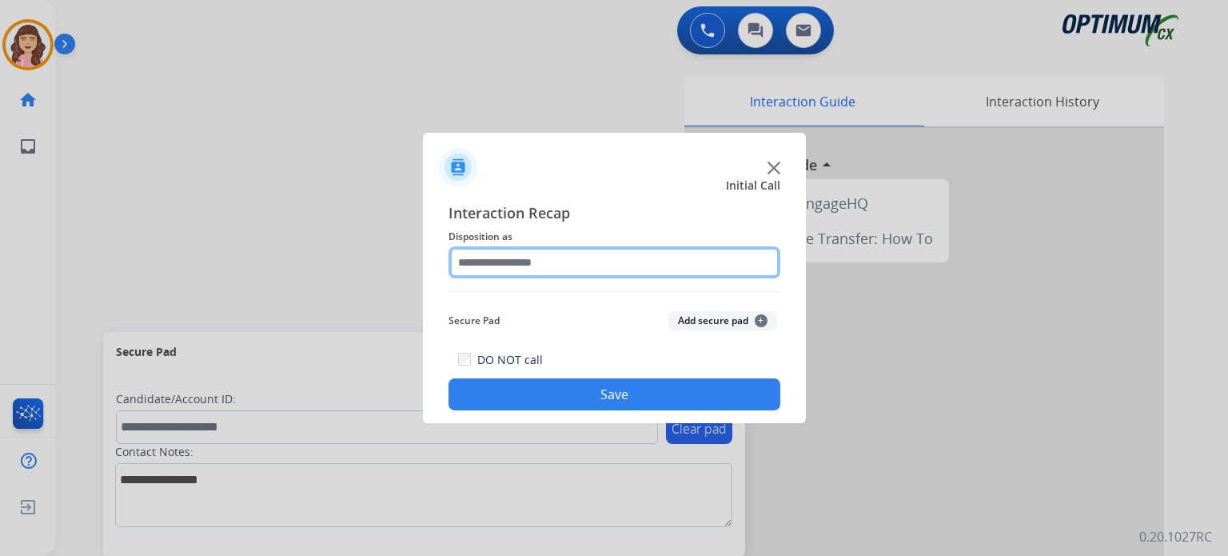
click at [585, 262] on input "text" at bounding box center [615, 262] width 332 height 32
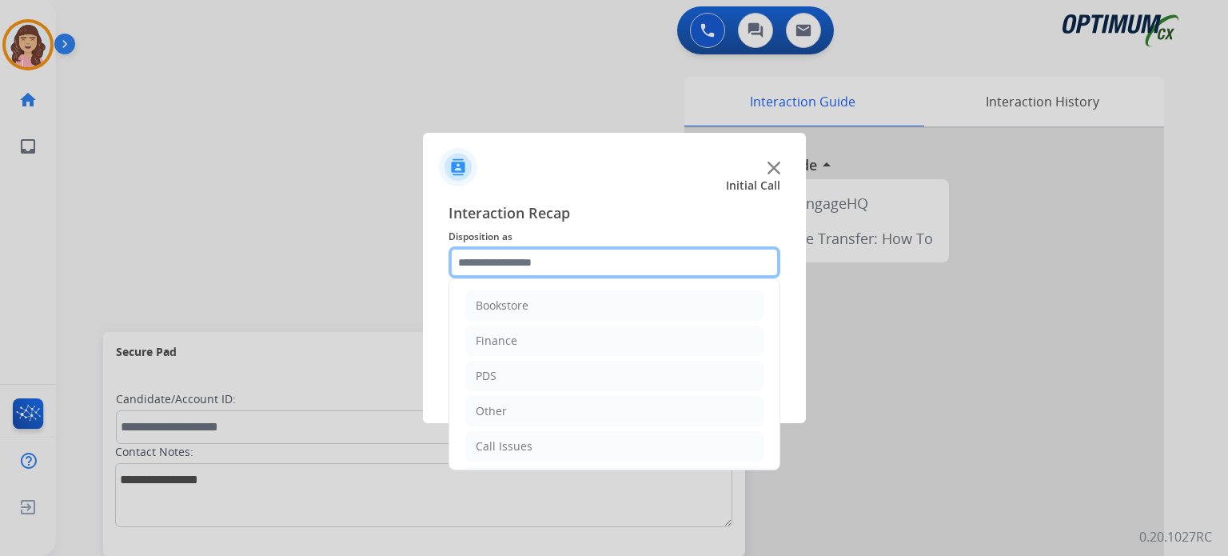
scroll to position [106, 0]
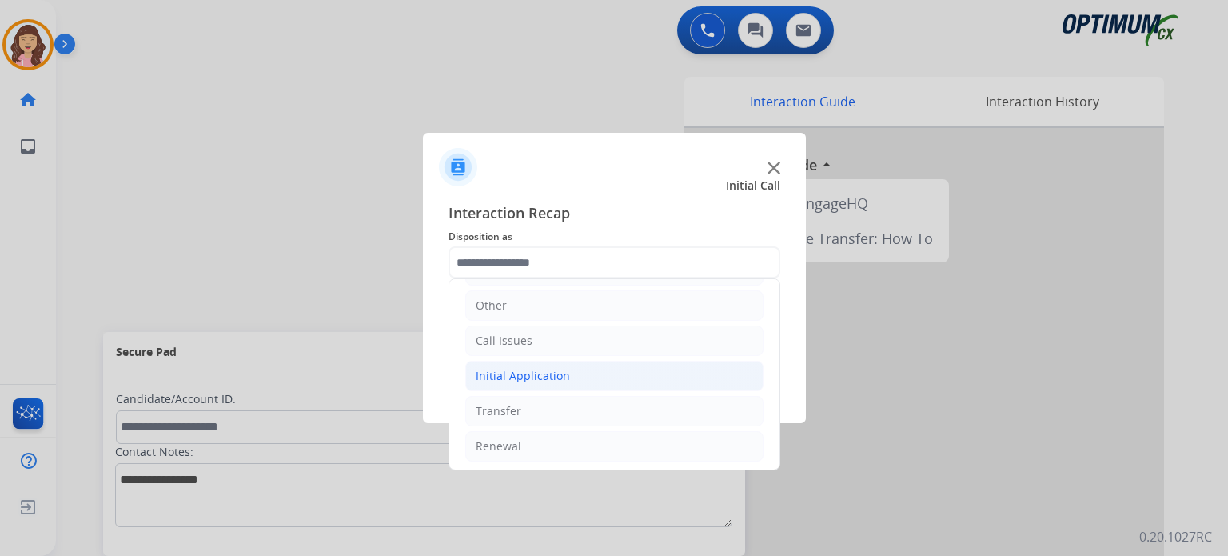
click at [557, 369] on div "Initial Application" at bounding box center [523, 376] width 94 height 16
click at [555, 437] on li "Appeals" at bounding box center [630, 446] width 266 height 30
type input "*******"
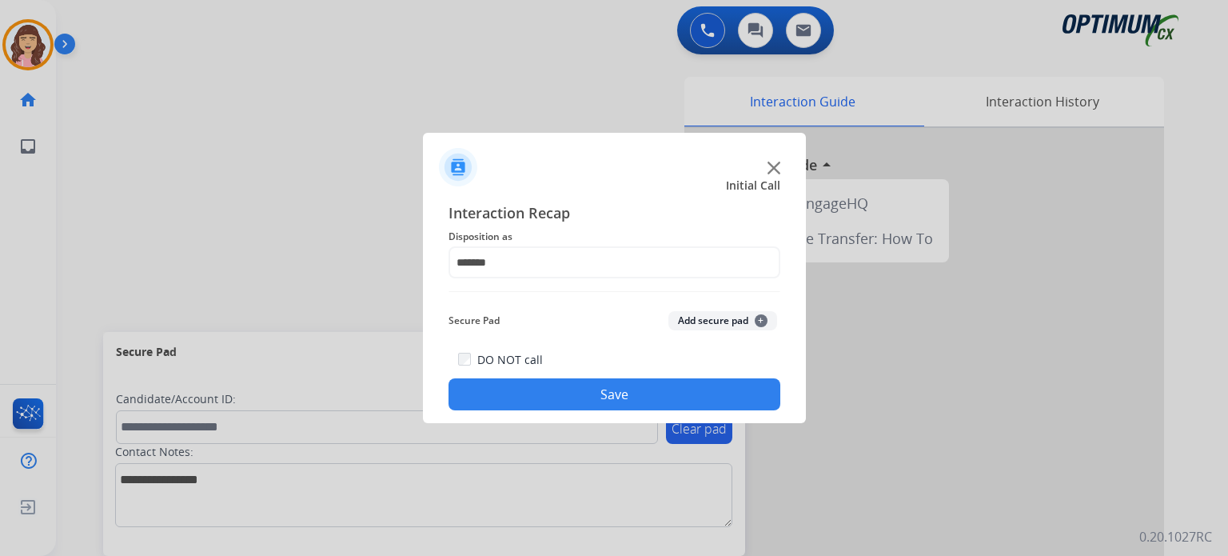
click at [607, 385] on button "Save" at bounding box center [615, 394] width 332 height 32
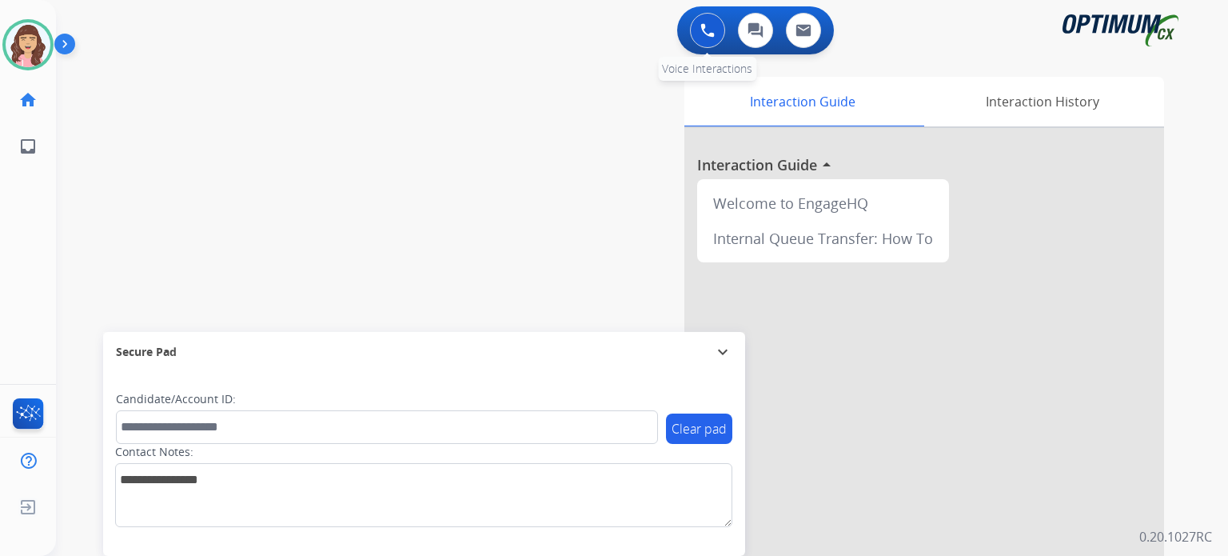
click at [701, 38] on button at bounding box center [707, 30] width 35 height 35
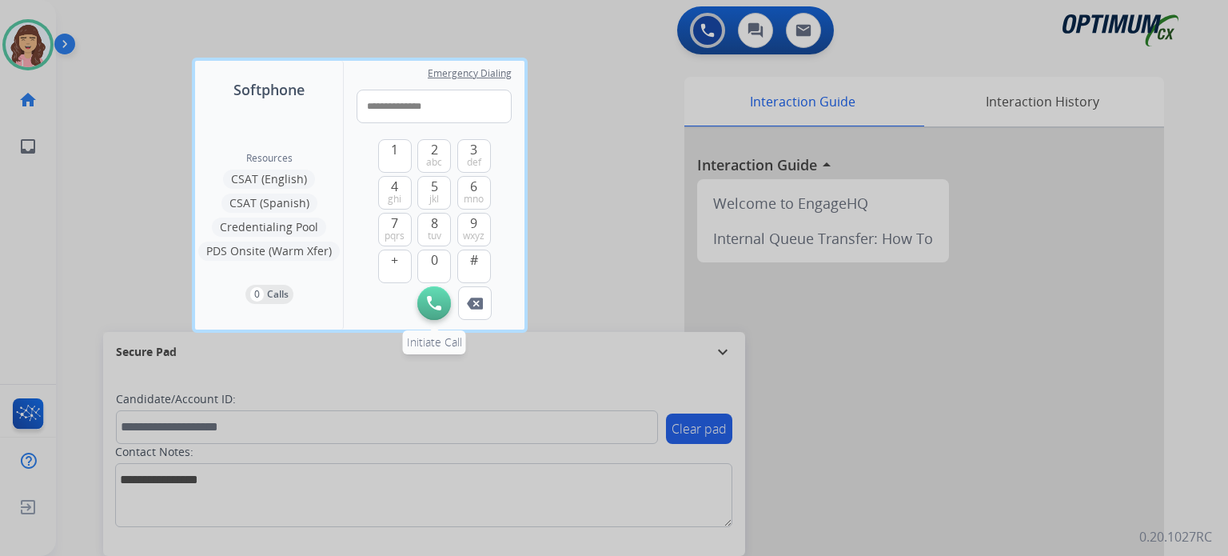
type input "**********"
click at [424, 303] on button "Initiate Call" at bounding box center [434, 303] width 34 height 34
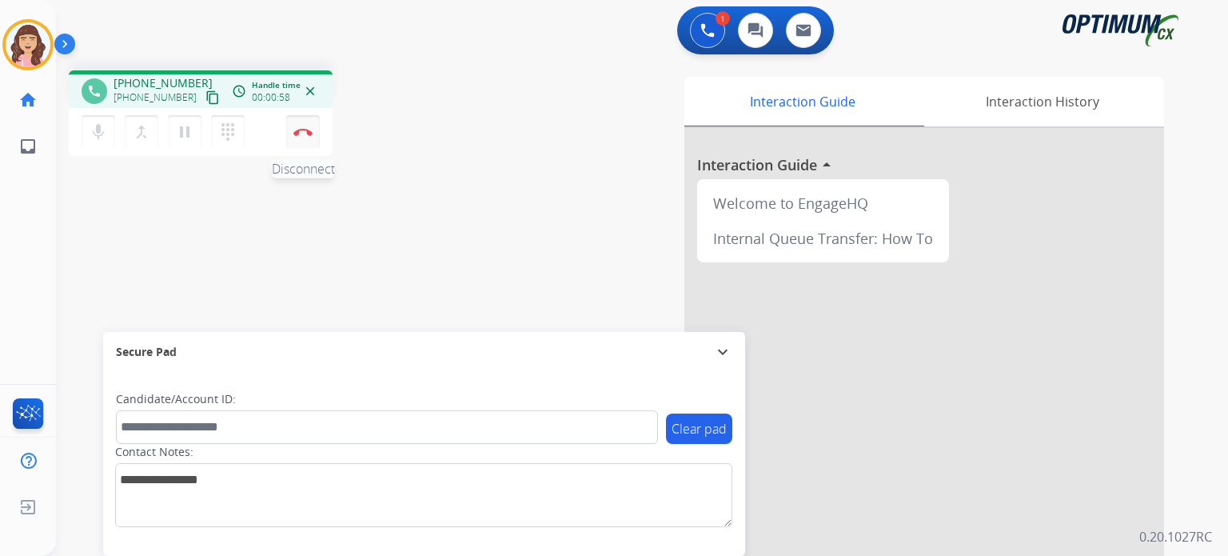
click at [301, 138] on button "Disconnect" at bounding box center [303, 132] width 34 height 34
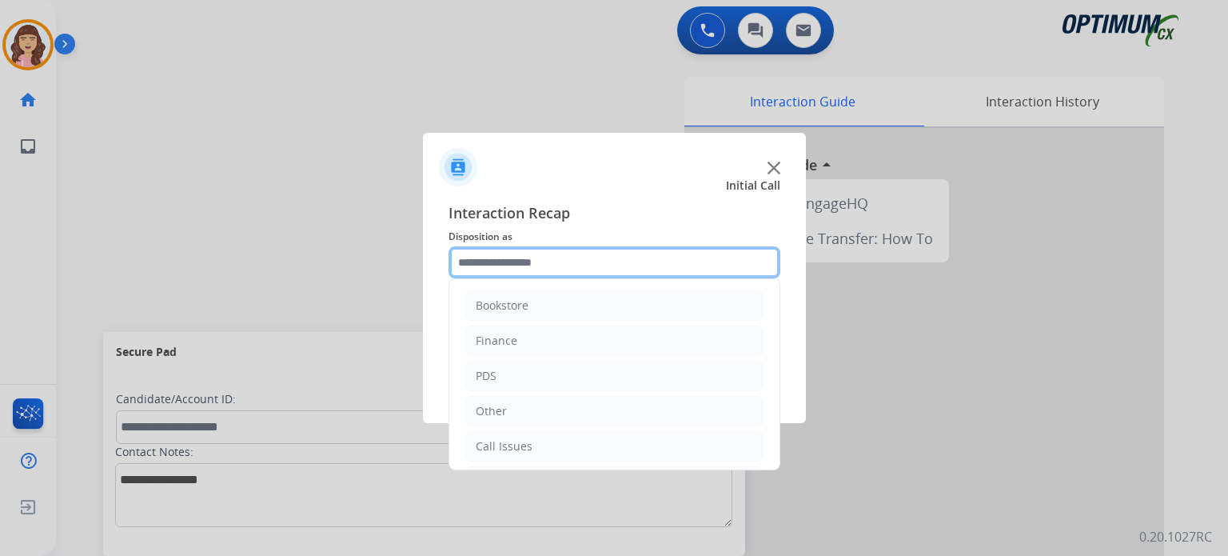
click at [588, 250] on input "text" at bounding box center [615, 262] width 332 height 32
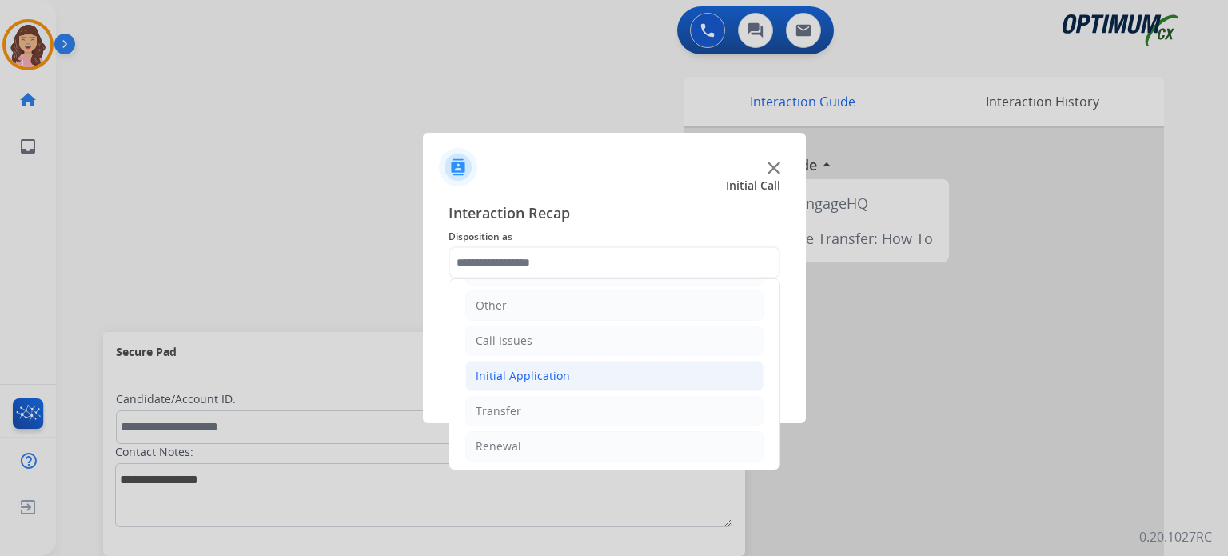
click at [544, 371] on div "Initial Application" at bounding box center [523, 376] width 94 height 16
click at [557, 444] on li "Appeals" at bounding box center [630, 446] width 266 height 30
type input "*******"
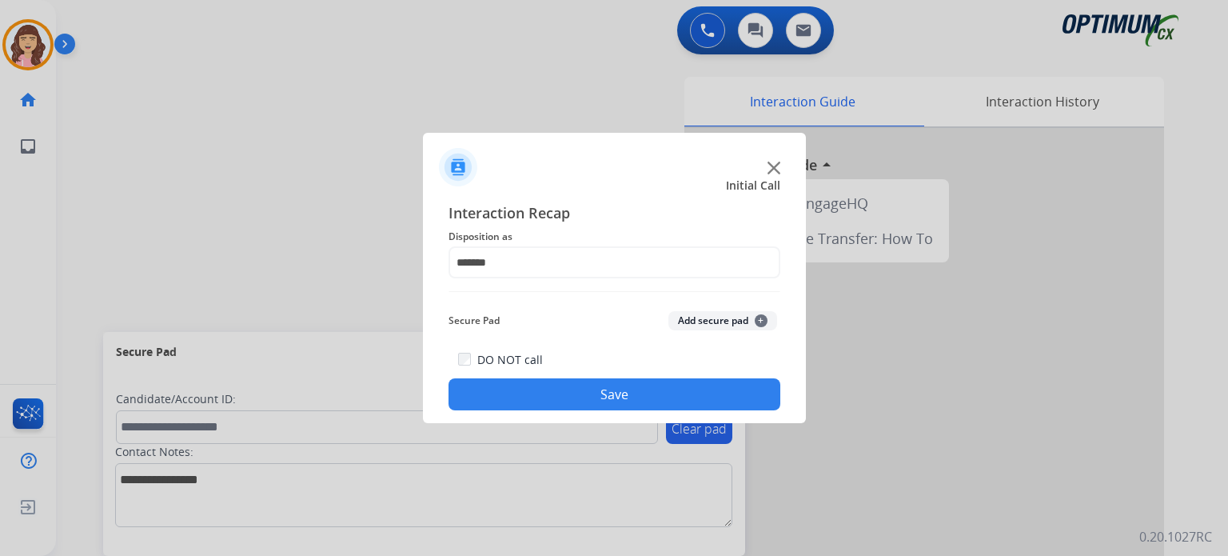
click at [632, 395] on button "Save" at bounding box center [615, 394] width 332 height 32
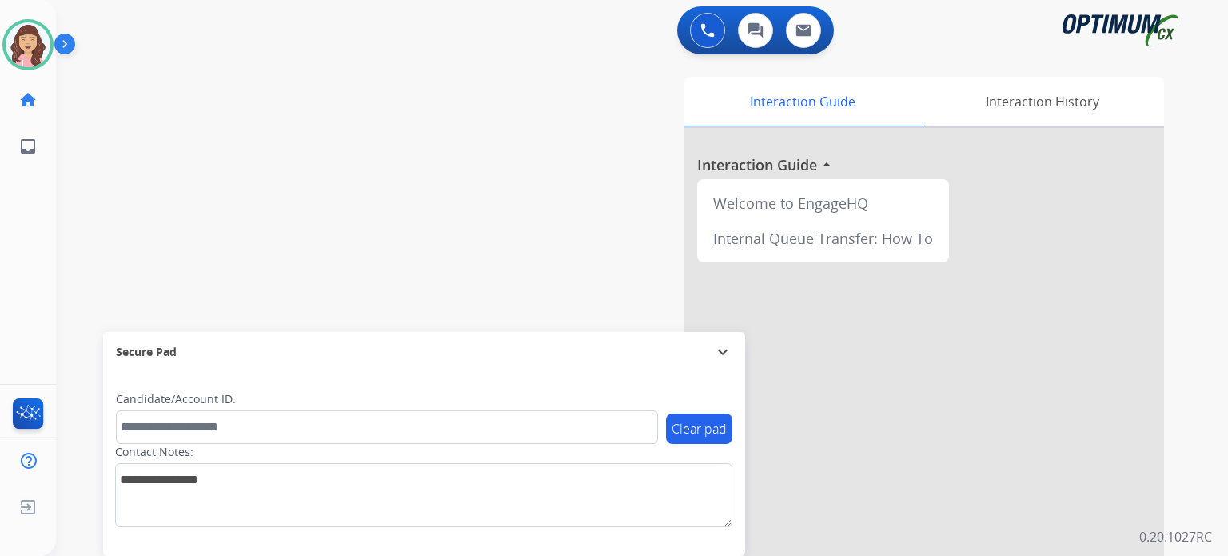
click at [258, 153] on div "swap_horiz Break voice bridge close_fullscreen Connect 3-Way Call merge_type Se…" at bounding box center [623, 391] width 1134 height 667
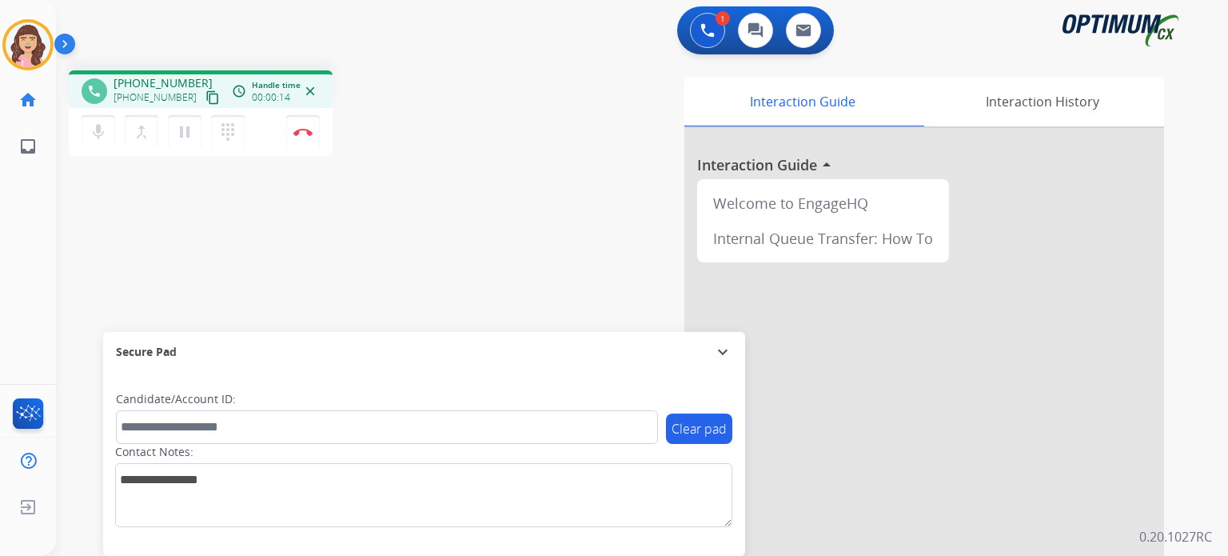
click at [206, 97] on mat-icon "content_copy" at bounding box center [213, 97] width 14 height 14
click at [290, 285] on div "phone [PHONE_NUMBER] [PHONE_NUMBER] content_copy access_time Call metrics Queue…" at bounding box center [623, 391] width 1134 height 667
click at [300, 134] on img at bounding box center [303, 132] width 19 height 8
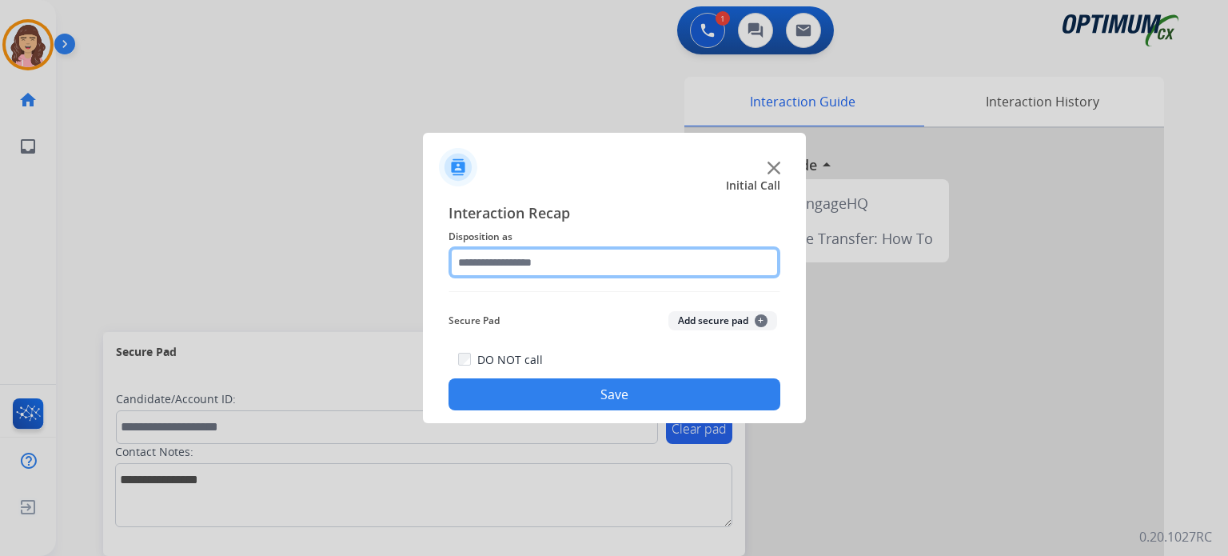
click at [573, 269] on input "text" at bounding box center [615, 262] width 332 height 32
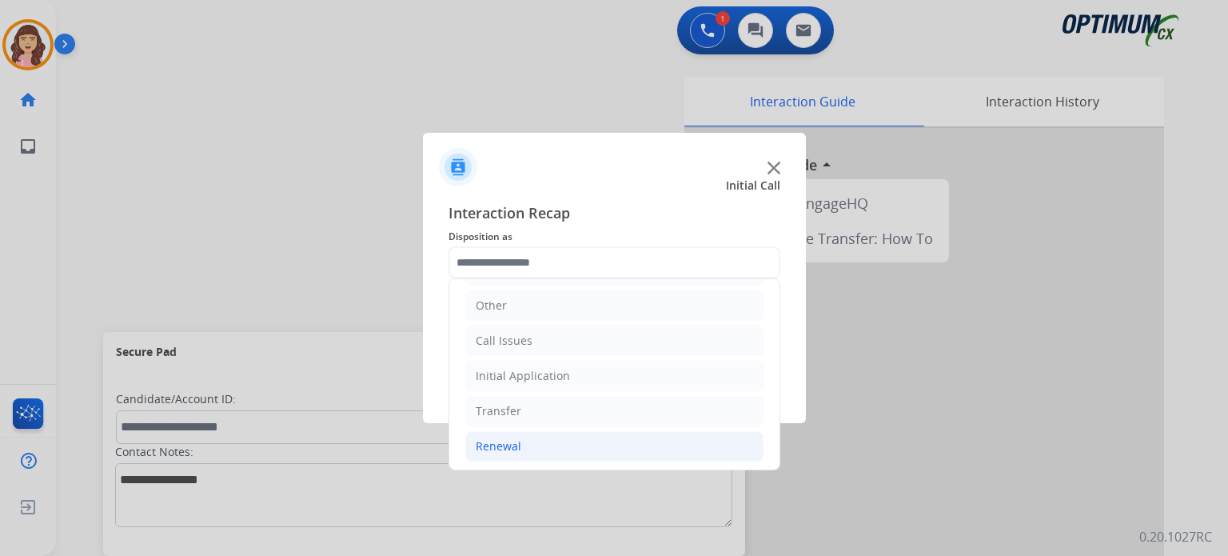
click at [516, 441] on div "Renewal" at bounding box center [499, 446] width 46 height 16
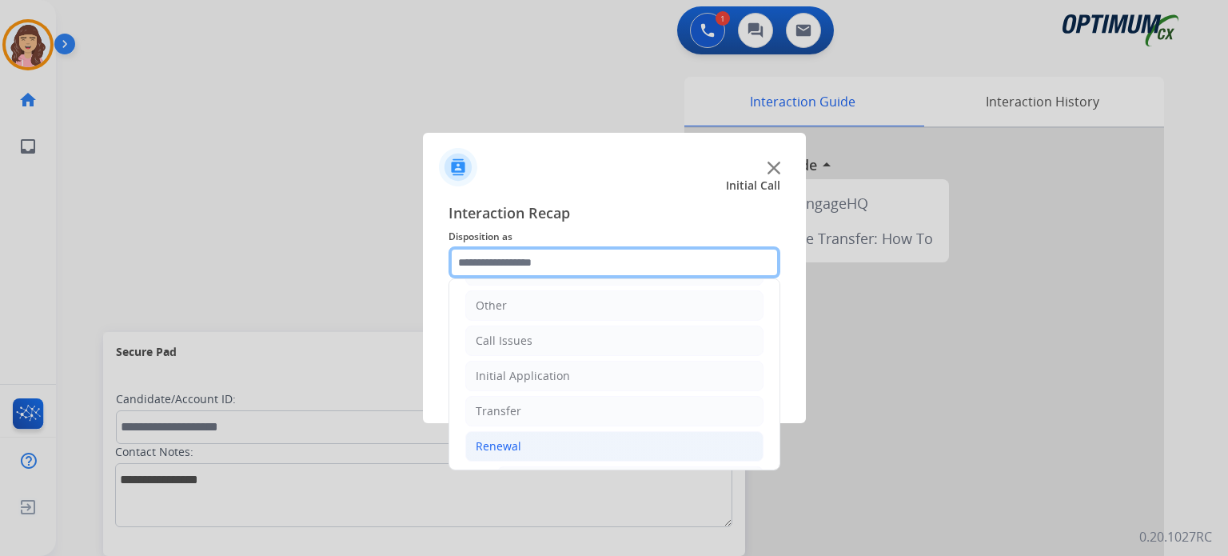
scroll to position [610, 0]
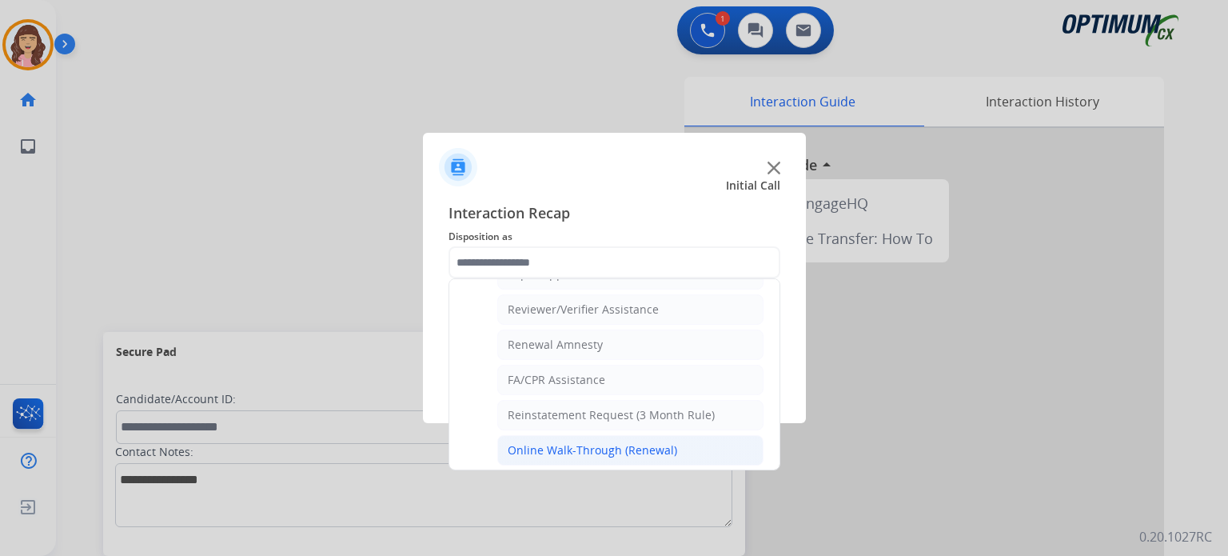
click at [617, 442] on div "Online Walk-Through (Renewal)" at bounding box center [593, 450] width 170 height 16
type input "**********"
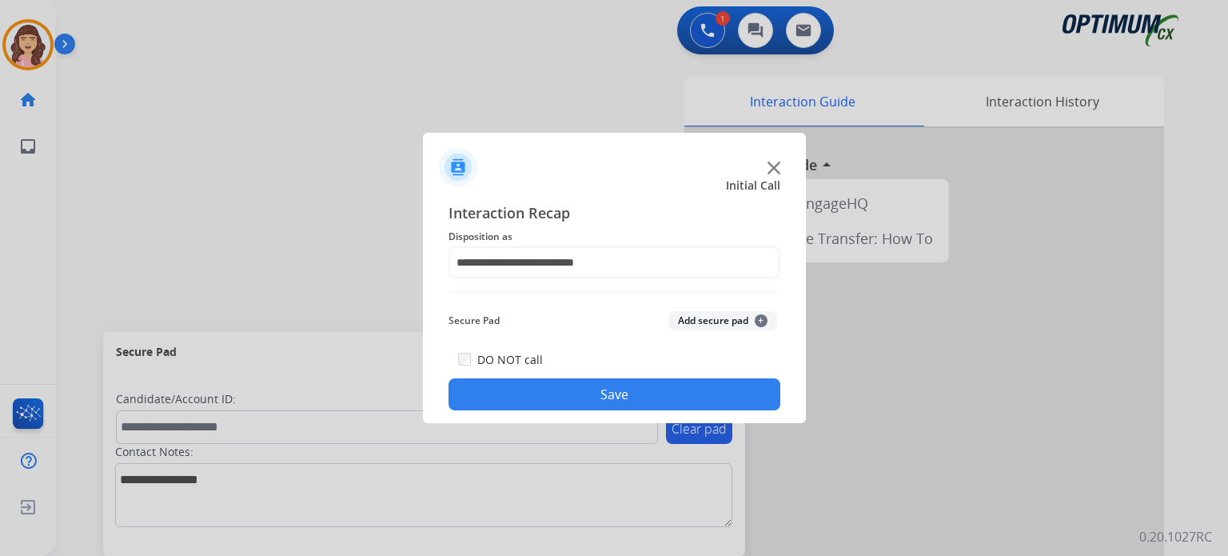
click at [643, 392] on button "Save" at bounding box center [615, 394] width 332 height 32
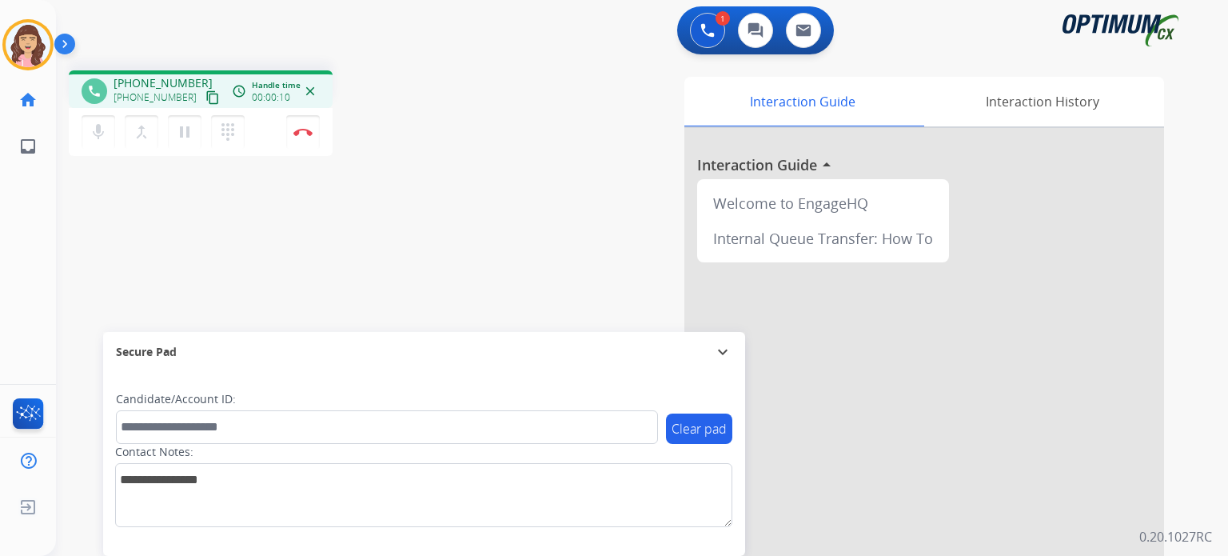
click at [206, 98] on mat-icon "content_copy" at bounding box center [213, 97] width 14 height 14
click at [301, 131] on img at bounding box center [303, 132] width 19 height 8
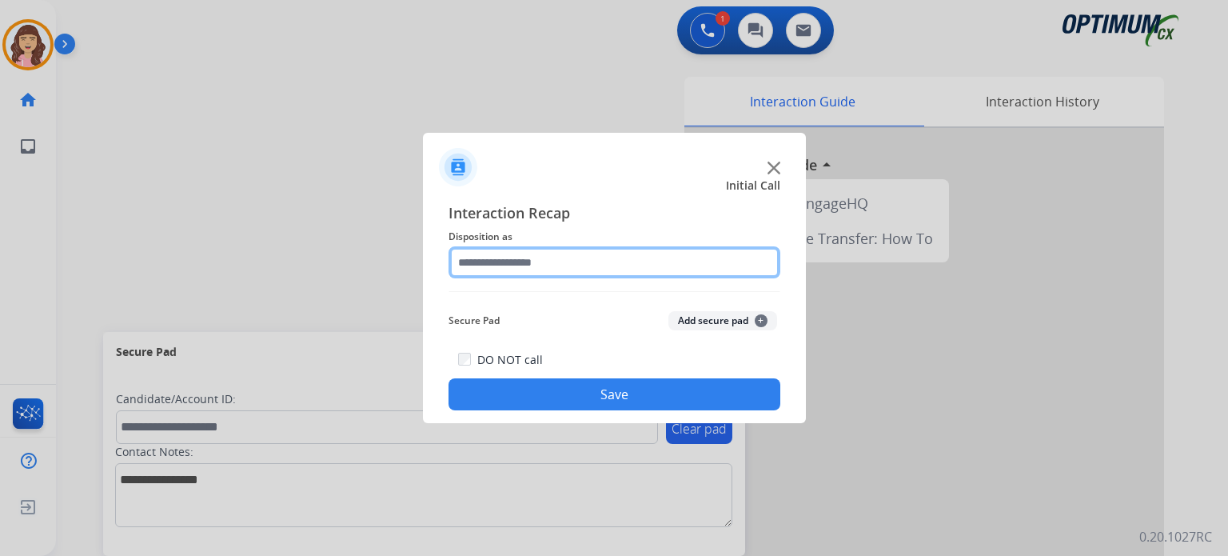
click at [610, 266] on input "text" at bounding box center [615, 262] width 332 height 32
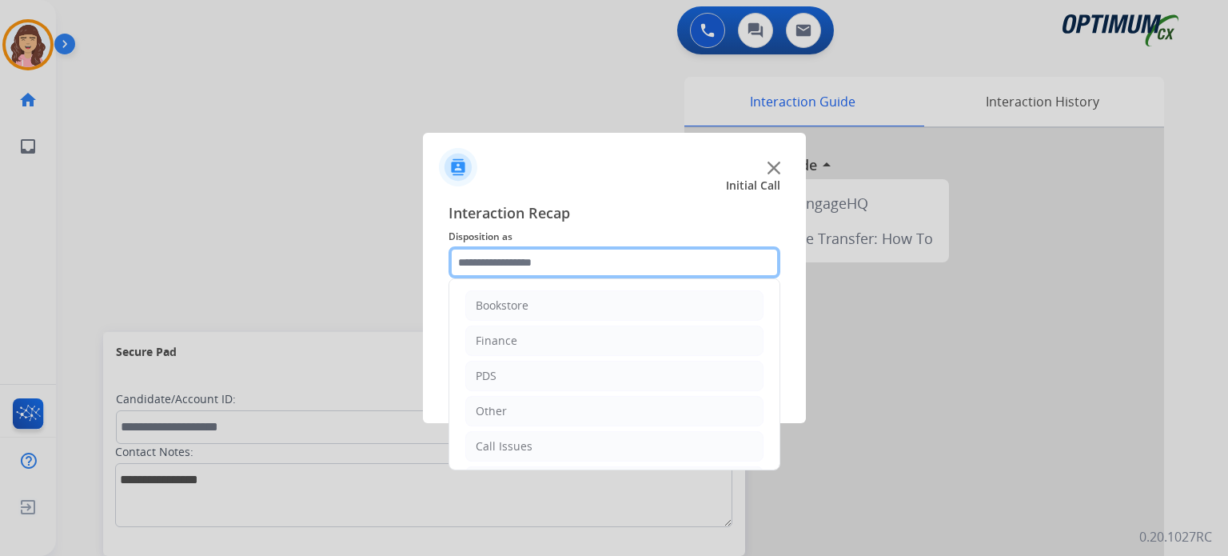
scroll to position [106, 0]
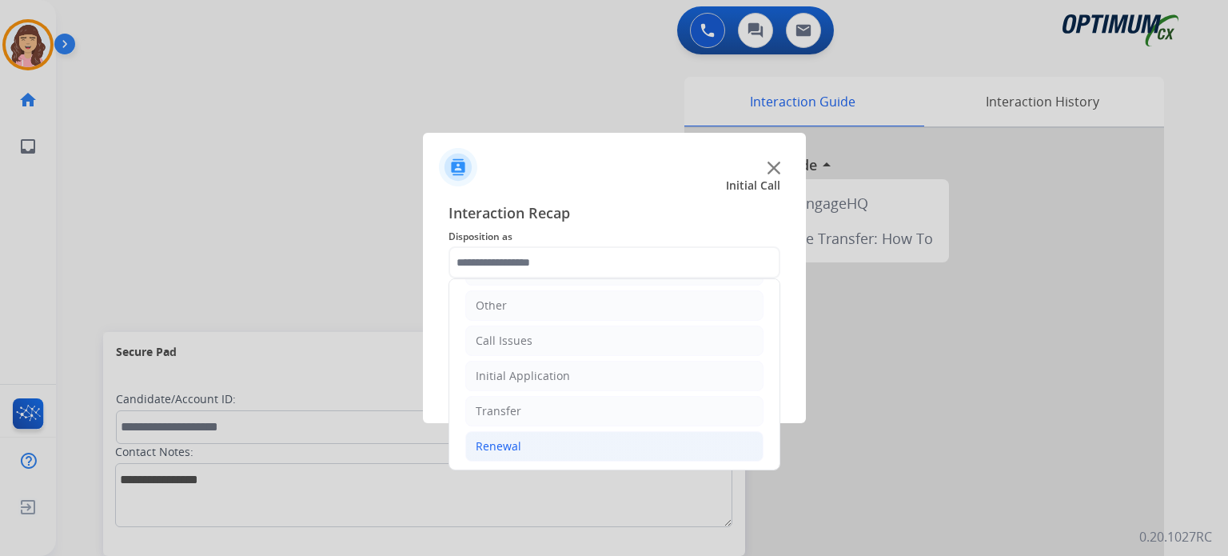
click at [531, 445] on li "Renewal" at bounding box center [614, 446] width 298 height 30
drag, startPoint x: 779, startPoint y: 326, endPoint x: 777, endPoint y: 341, distance: 15.4
click at [777, 341] on div "Bookstore Finance PDS Other Call Issues Initial Application Transfer Renewal Na…" at bounding box center [615, 374] width 332 height 192
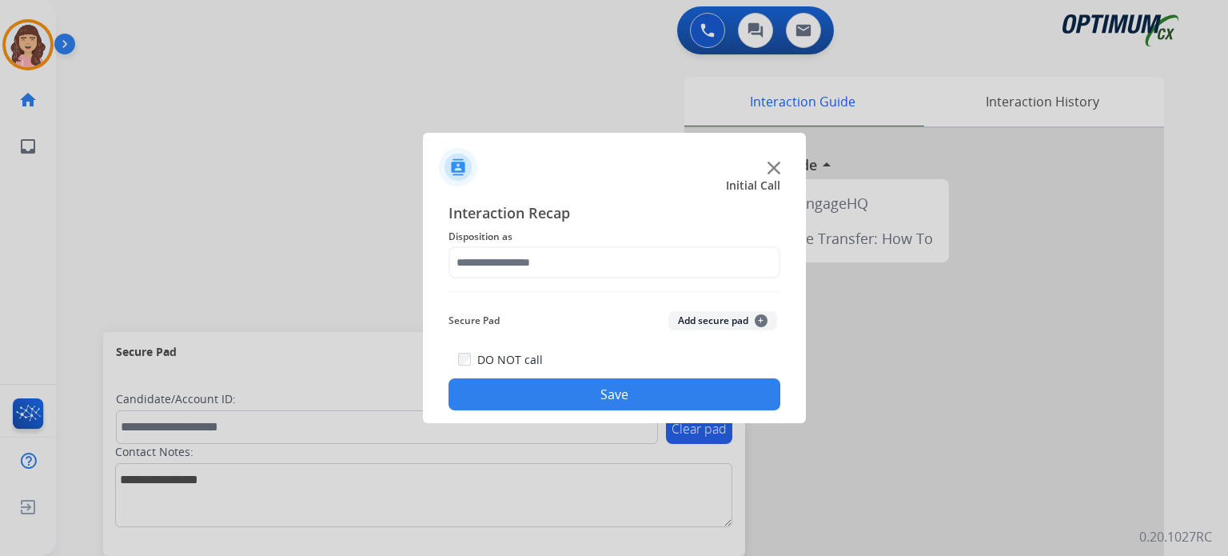
click at [677, 245] on span "Disposition as" at bounding box center [615, 236] width 332 height 19
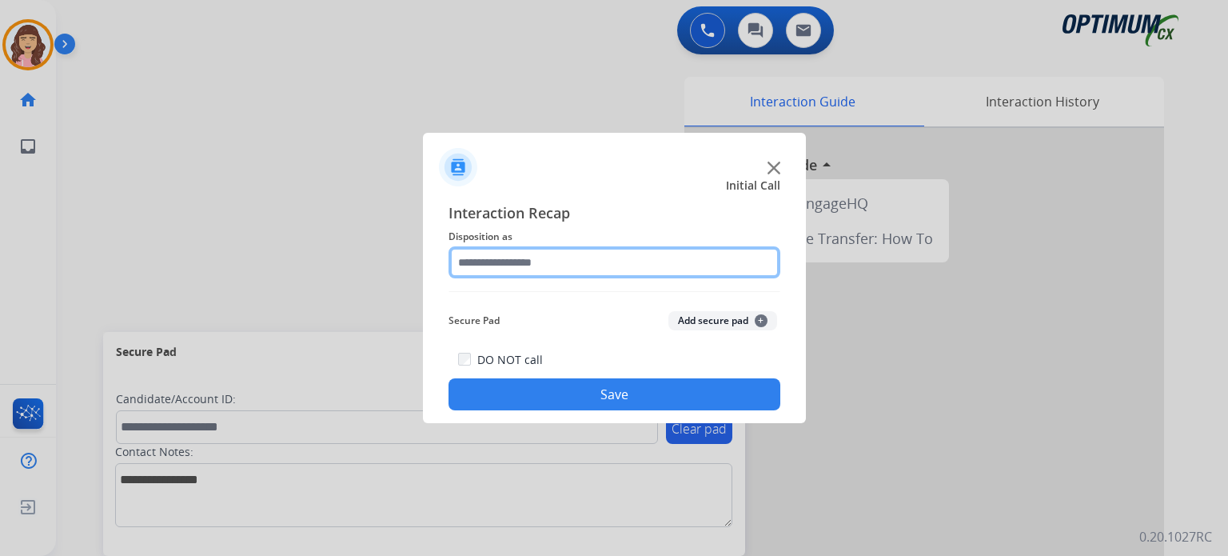
click at [686, 266] on input "text" at bounding box center [615, 262] width 332 height 32
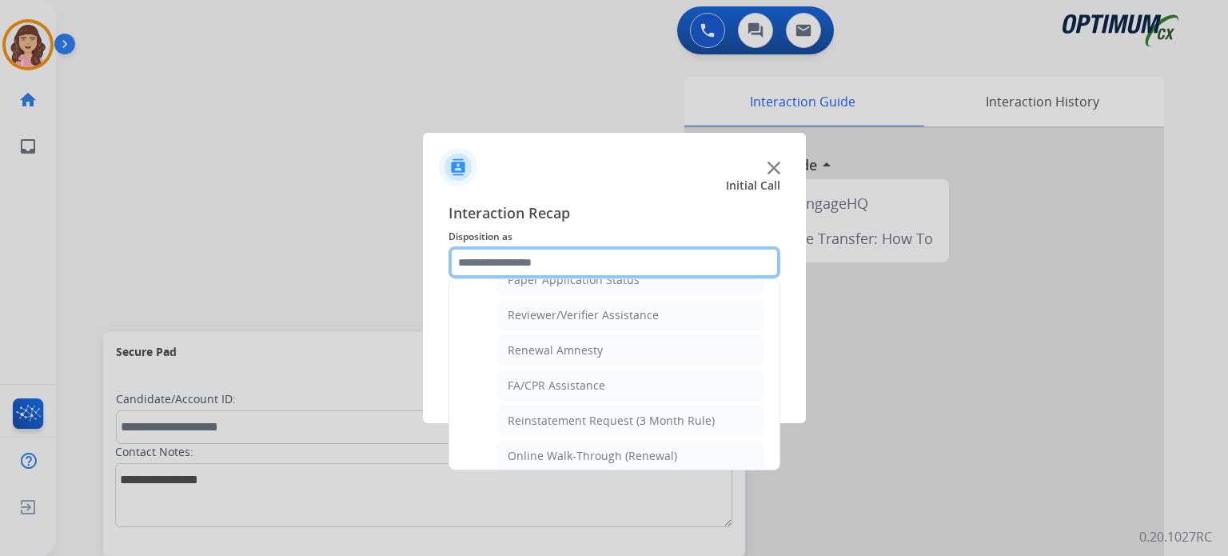
scroll to position [610, 0]
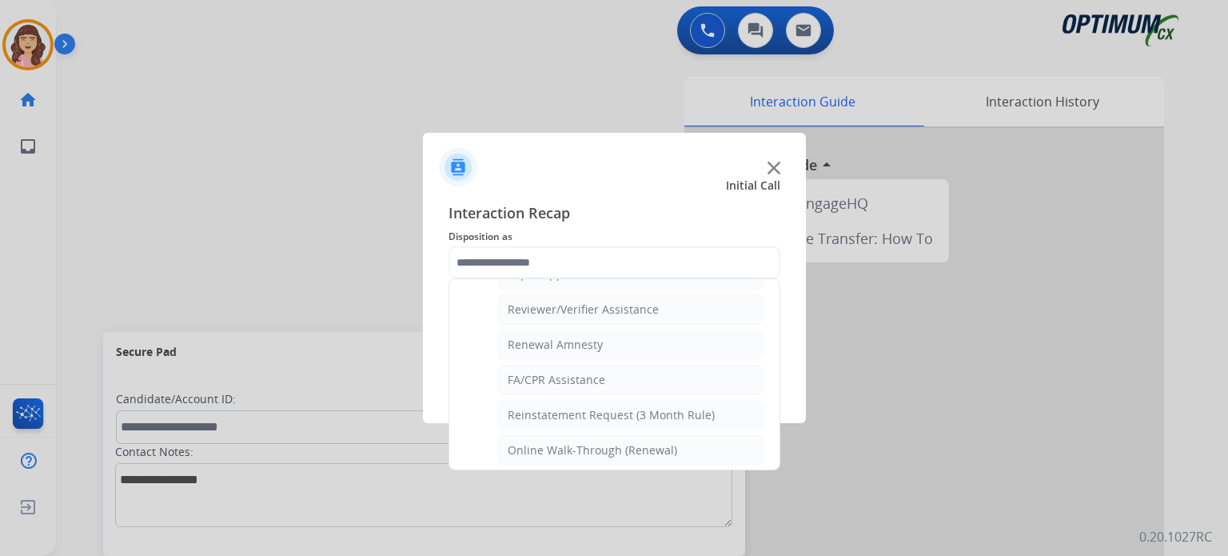
drag, startPoint x: 781, startPoint y: 448, endPoint x: 779, endPoint y: 427, distance: 20.9
click at [0, 427] on app-contact-recap-modal "Initial Call Interaction Recap Disposition as Bookstore Finance PDS Other Call …" at bounding box center [0, 278] width 0 height 556
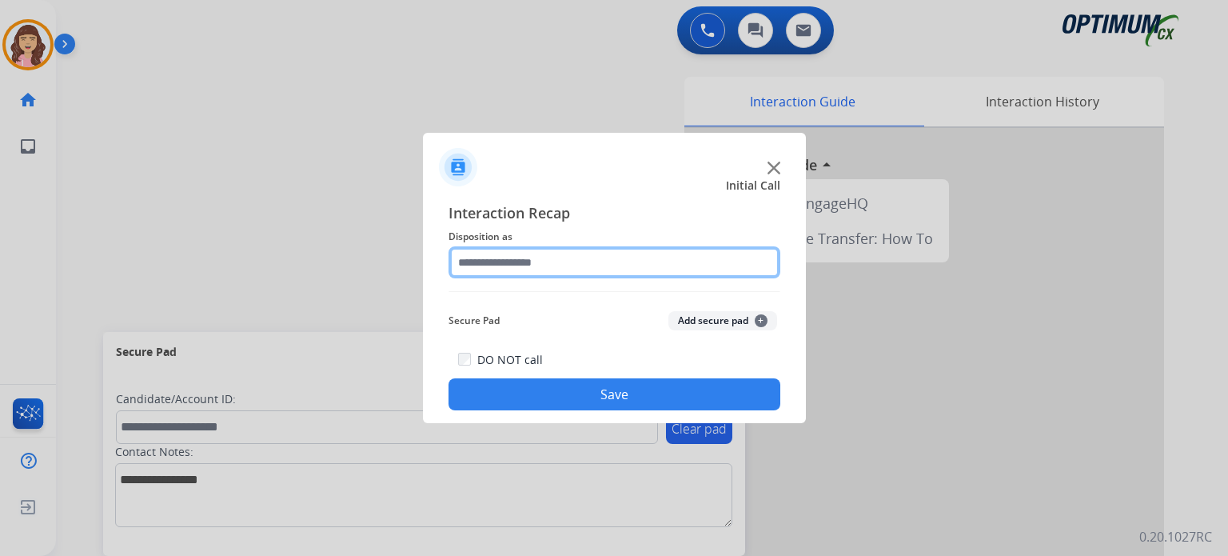
click at [657, 253] on input "text" at bounding box center [615, 262] width 332 height 32
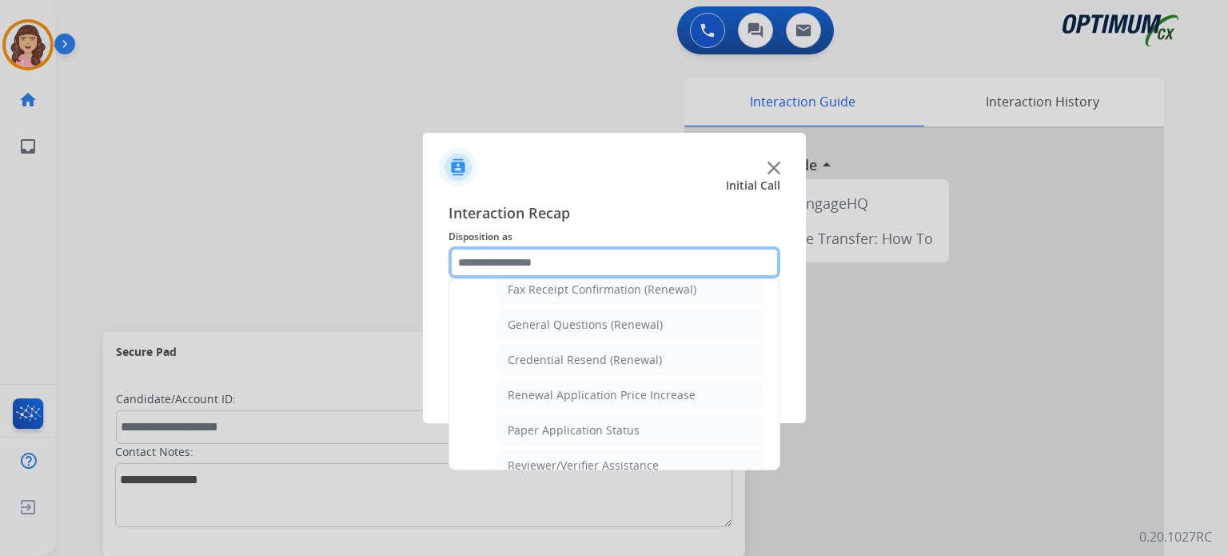
scroll to position [443, 0]
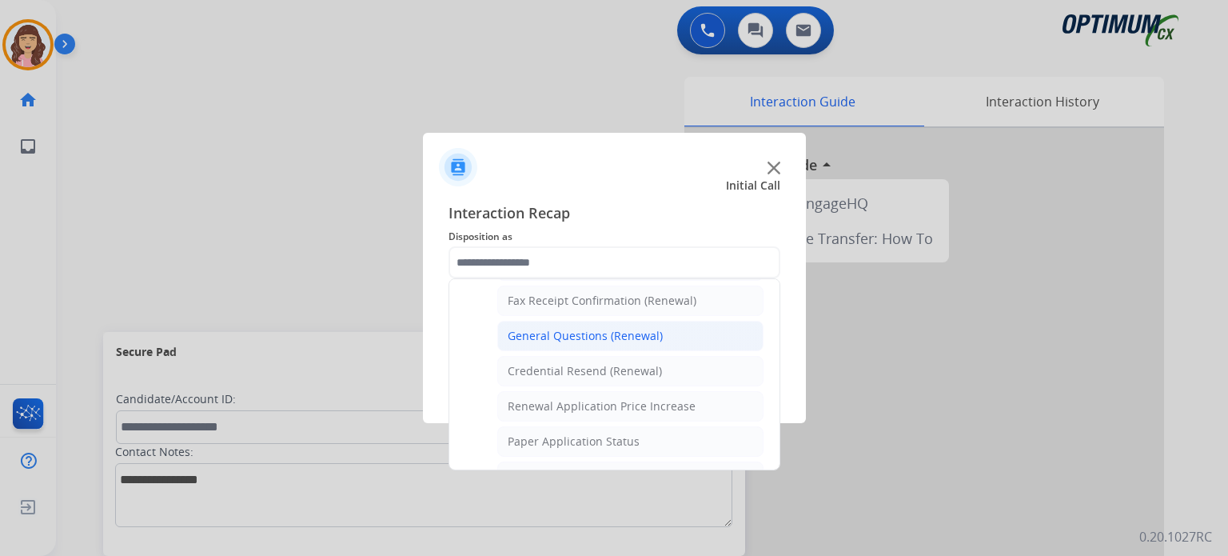
click at [589, 328] on div "General Questions (Renewal)" at bounding box center [585, 336] width 155 height 16
type input "**********"
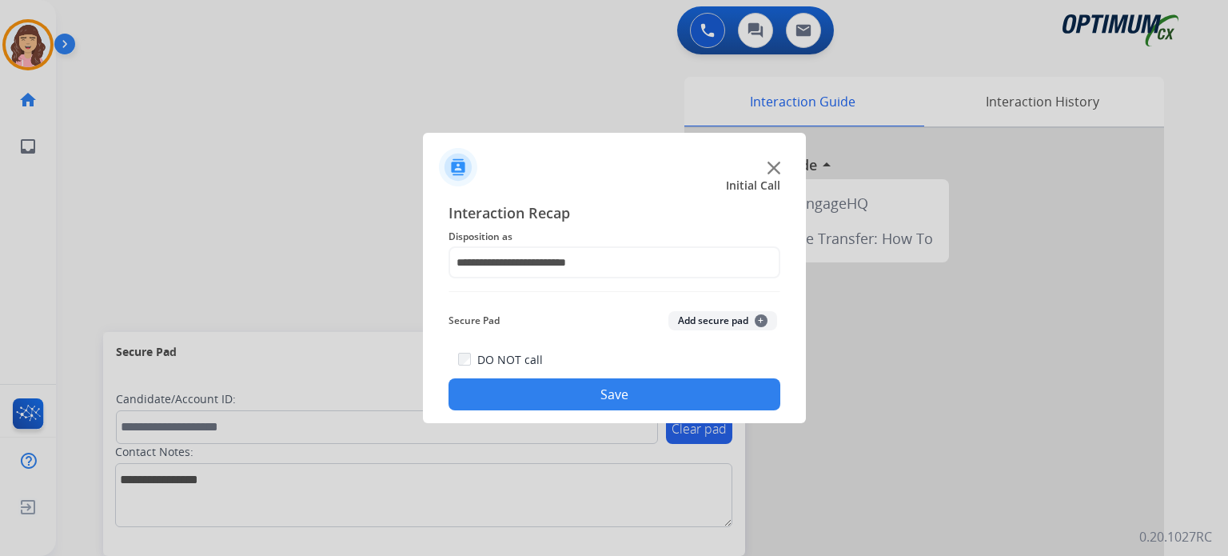
click at [595, 397] on button "Save" at bounding box center [615, 394] width 332 height 32
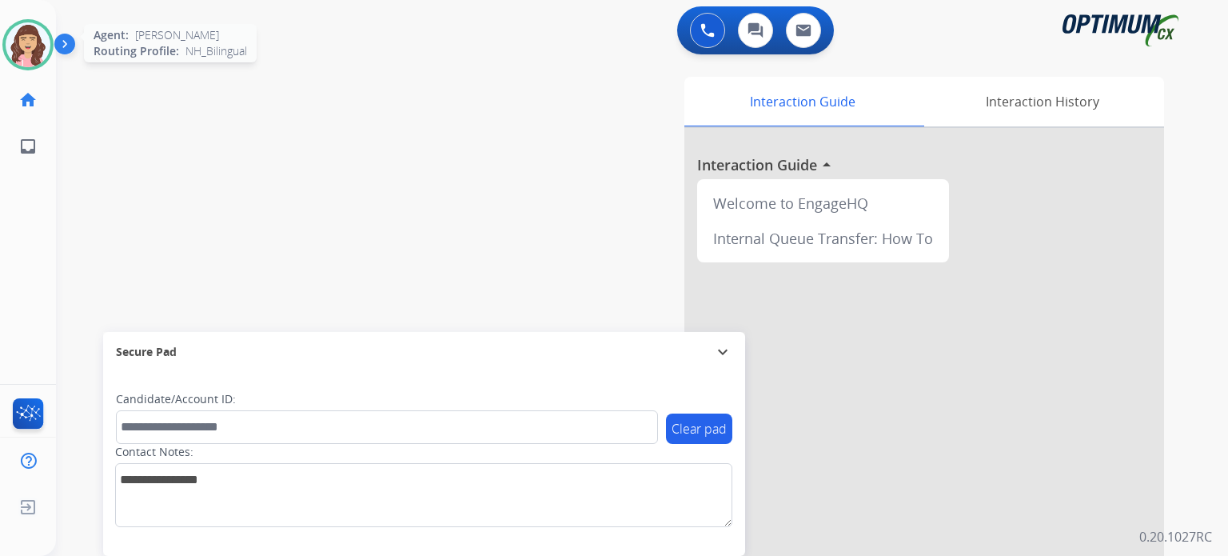
click at [30, 43] on img at bounding box center [28, 44] width 45 height 45
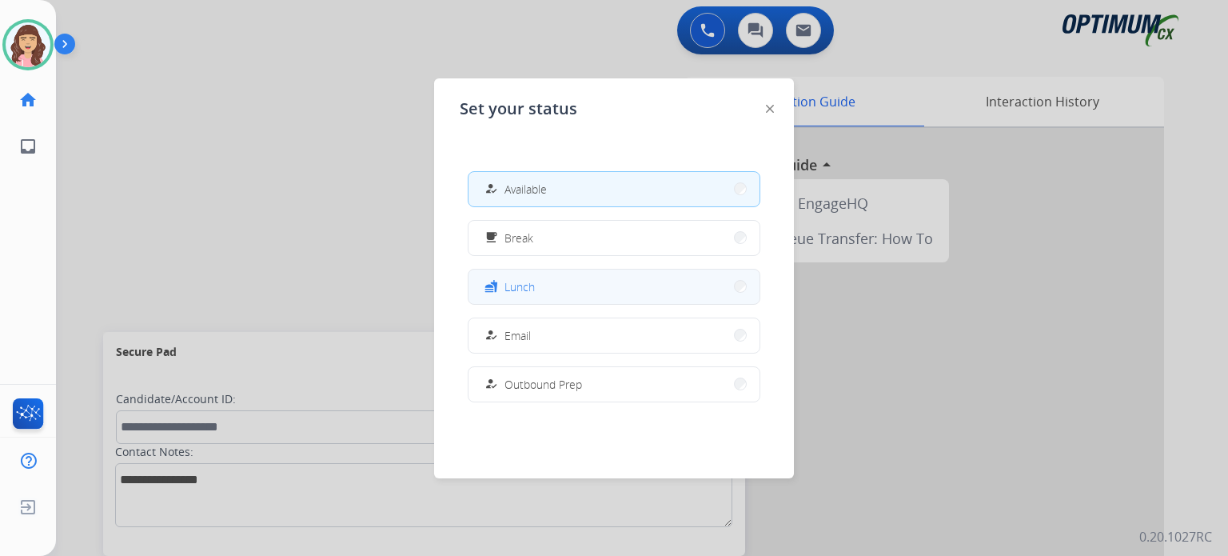
click at [543, 287] on button "fastfood Lunch" at bounding box center [614, 287] width 291 height 34
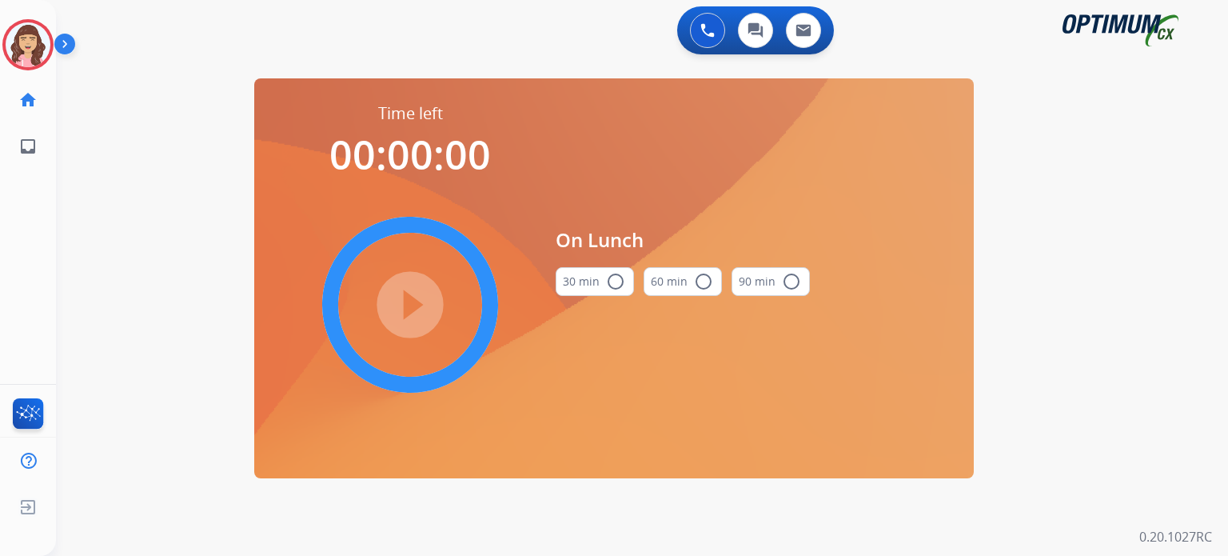
click at [607, 287] on mat-icon "radio_button_unchecked" at bounding box center [615, 281] width 19 height 19
click at [410, 303] on mat-icon "play_circle_filled" at bounding box center [410, 304] width 19 height 19
